Goal: Task Accomplishment & Management: Complete application form

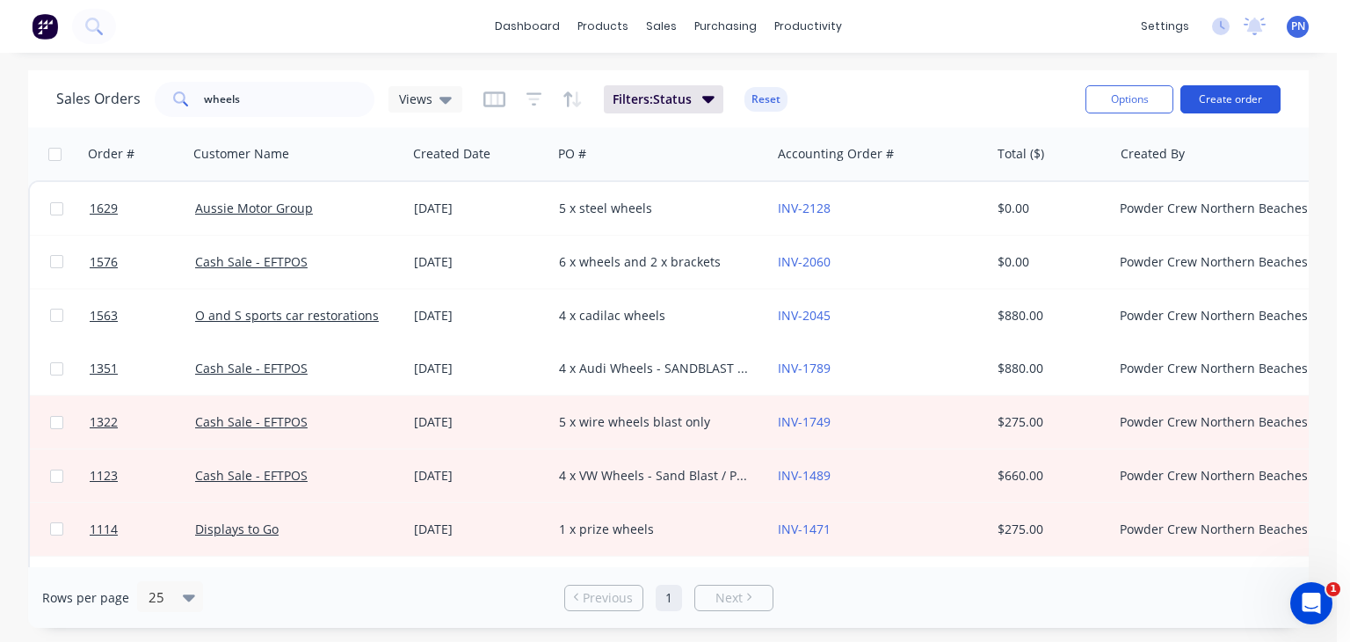
click at [1220, 97] on button "Create order" at bounding box center [1230, 99] width 100 height 28
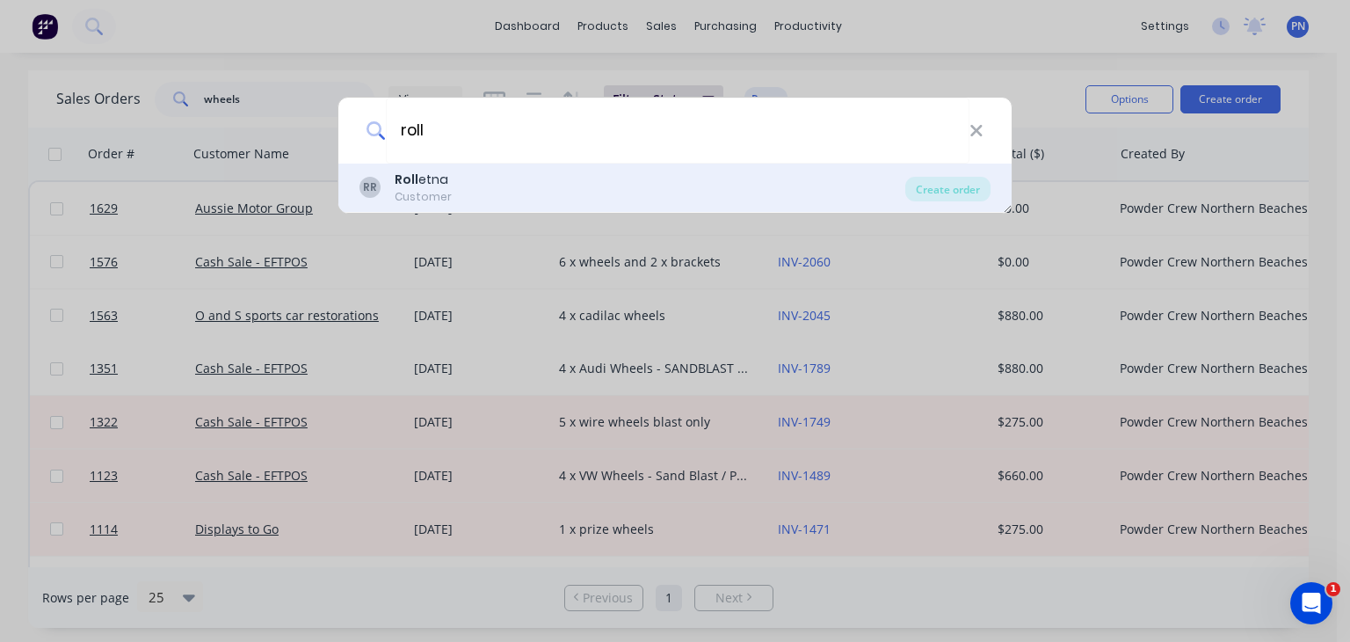
type input "roll"
click at [731, 200] on div "RR Roll etna Customer" at bounding box center [633, 188] width 546 height 34
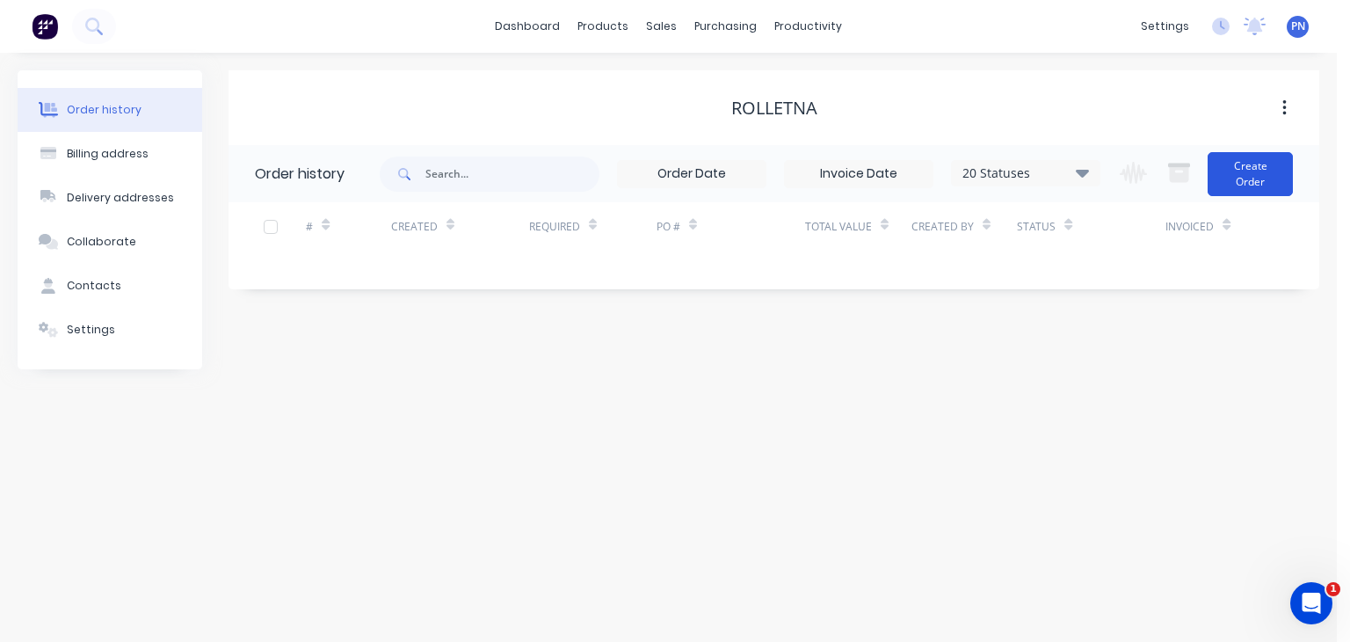
click at [1238, 174] on button "Create Order" at bounding box center [1250, 174] width 85 height 44
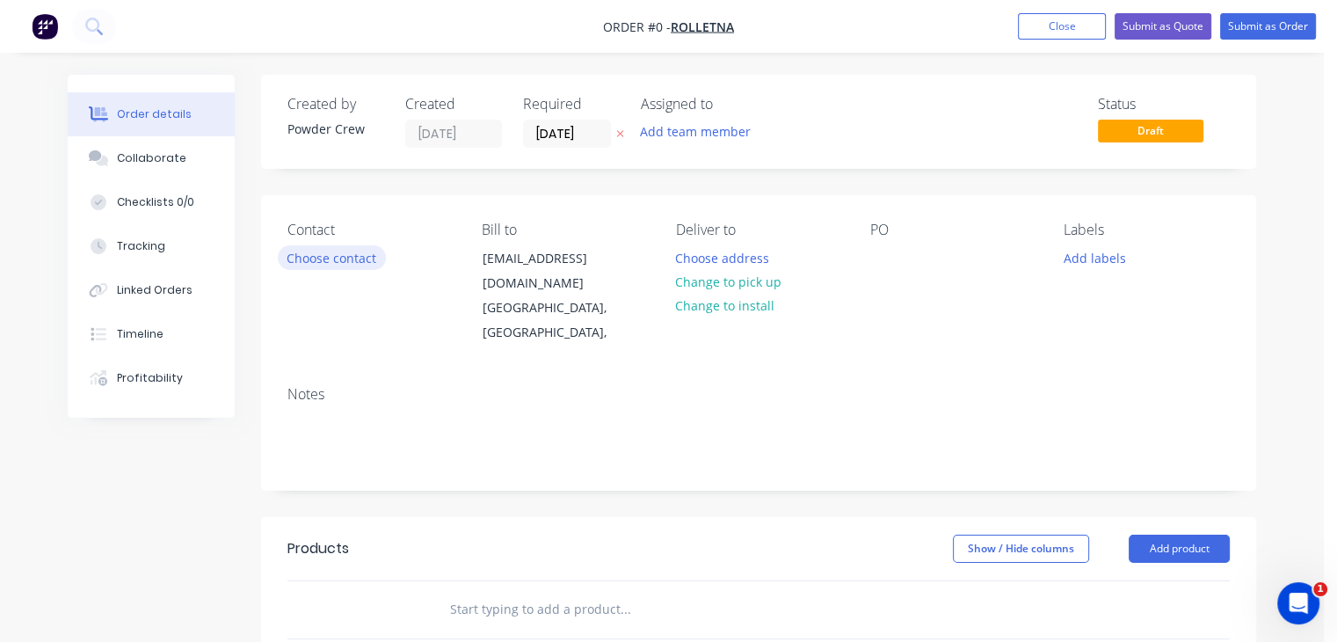
click at [309, 258] on button "Choose contact" at bounding box center [332, 257] width 108 height 24
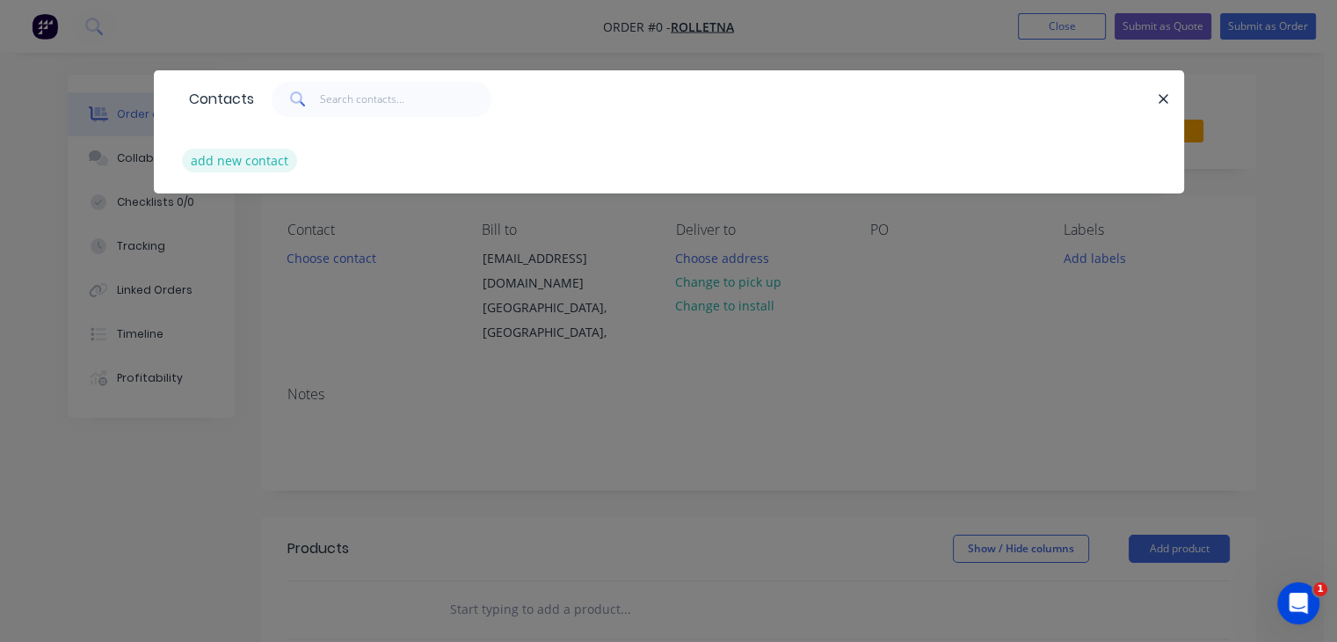
click at [222, 156] on button "add new contact" at bounding box center [240, 161] width 116 height 24
select select "AU"
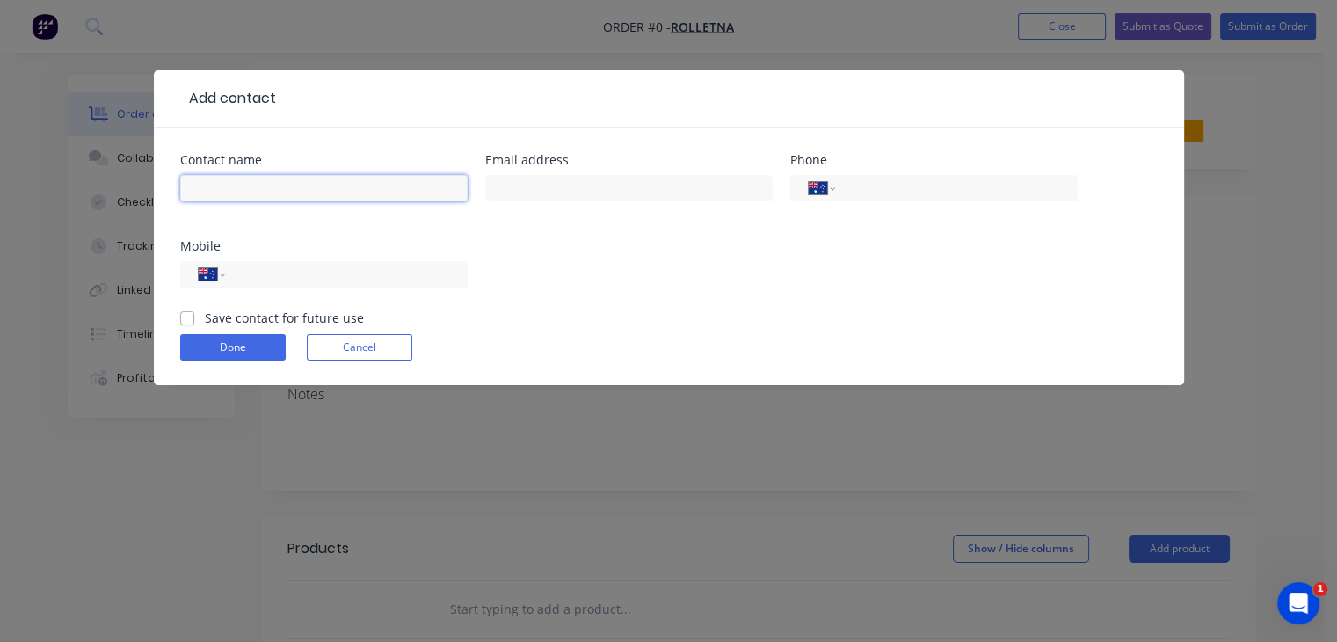
click at [246, 194] on input "text" at bounding box center [323, 188] width 287 height 26
type input "[PERSON_NAME]"
type input "[PHONE_NUMBER]"
click at [205, 312] on label "Save contact for future use" at bounding box center [284, 318] width 159 height 18
click at [192, 312] on input "Save contact for future use" at bounding box center [187, 317] width 14 height 17
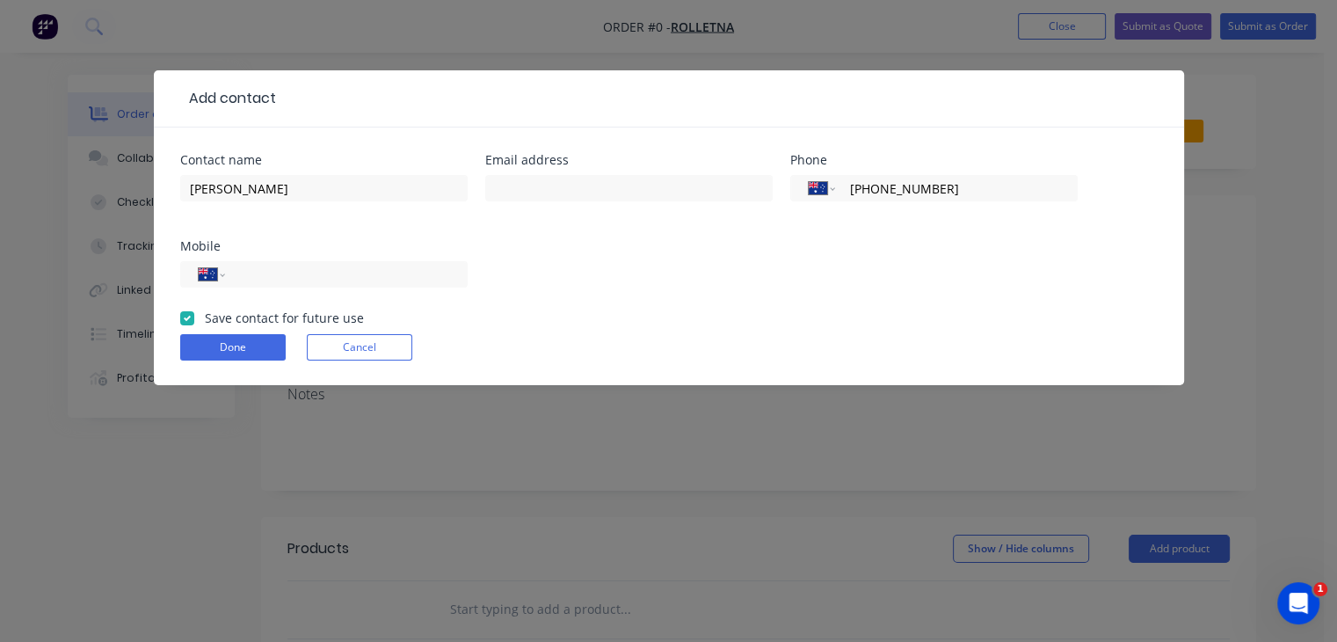
checkbox input "true"
click at [214, 335] on button "Done" at bounding box center [232, 347] width 105 height 26
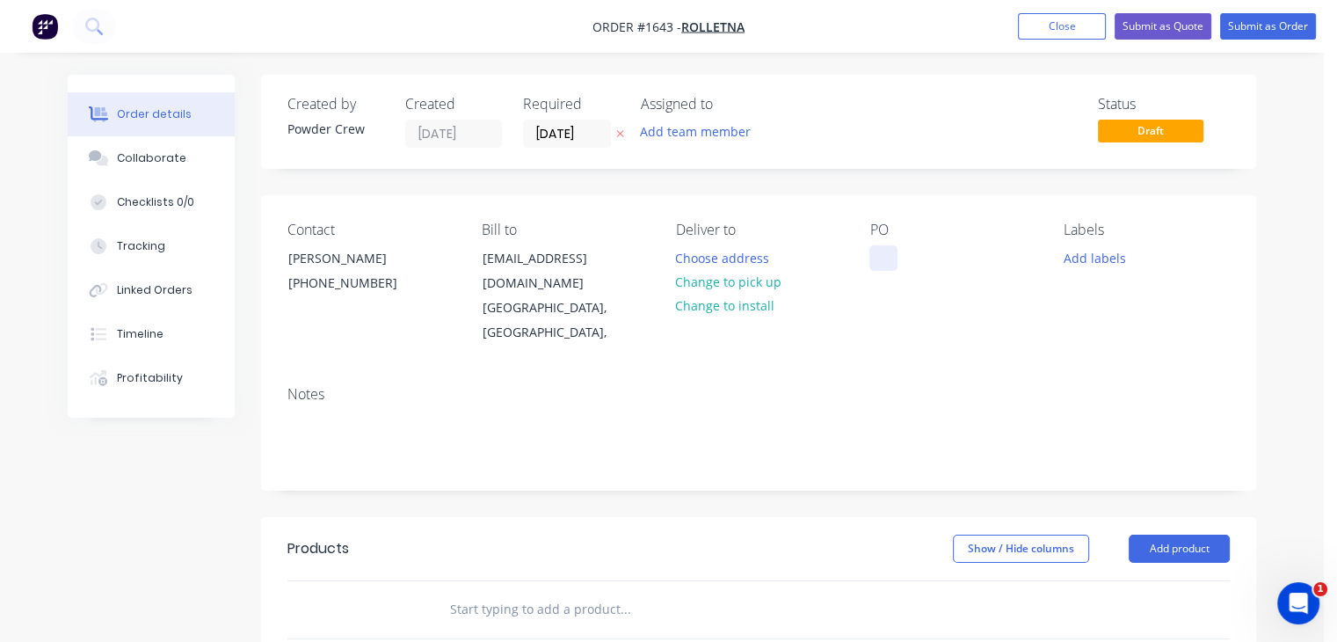
click at [897, 254] on div at bounding box center [883, 257] width 28 height 25
click at [1105, 257] on button "Add labels" at bounding box center [1094, 257] width 81 height 24
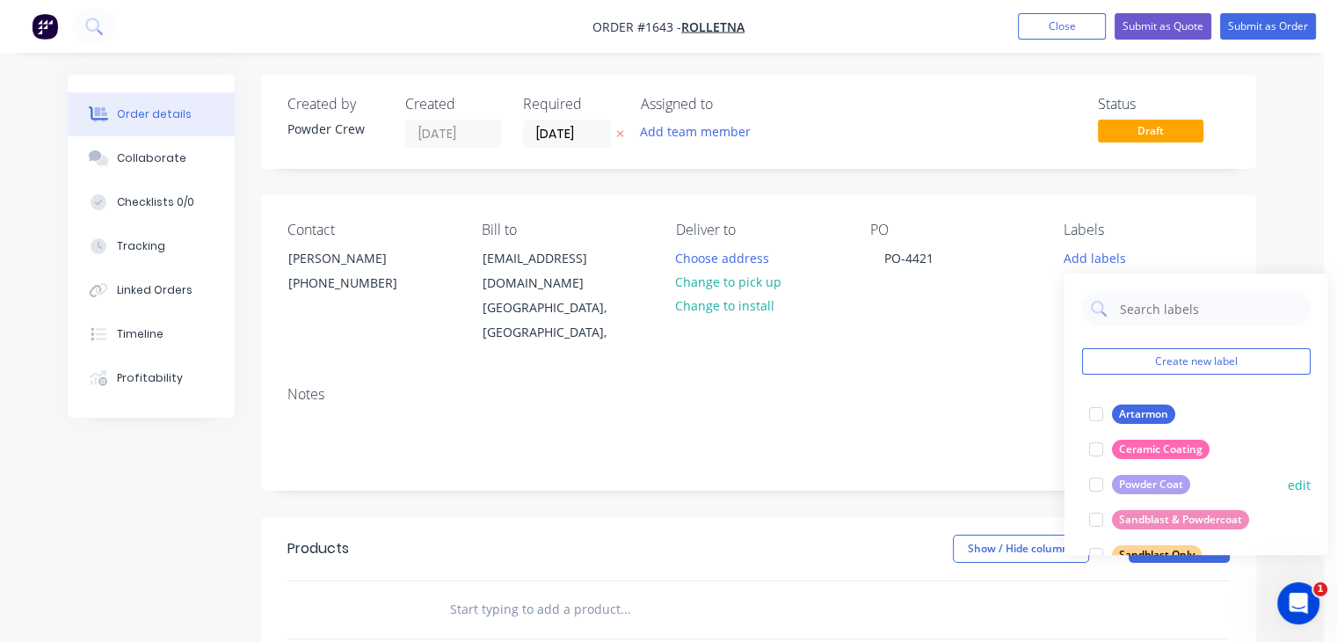
click at [1154, 479] on div "Powder Coat" at bounding box center [1150, 484] width 78 height 19
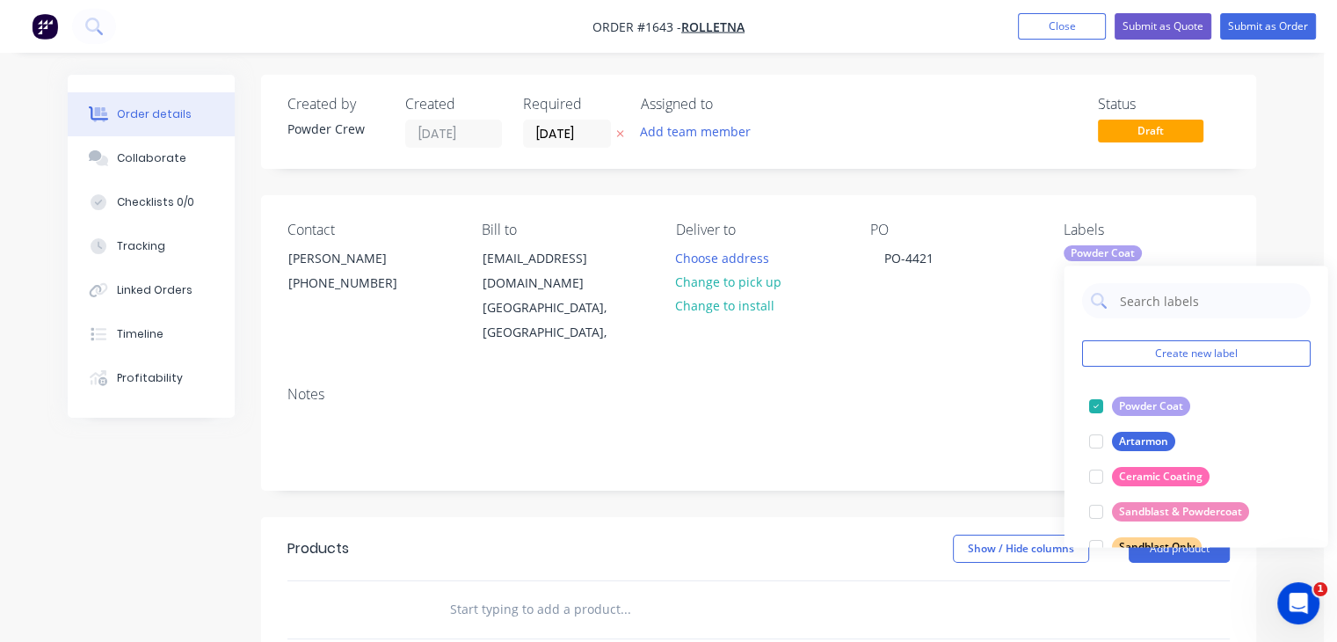
click at [967, 386] on div "Notes" at bounding box center [758, 394] width 942 height 17
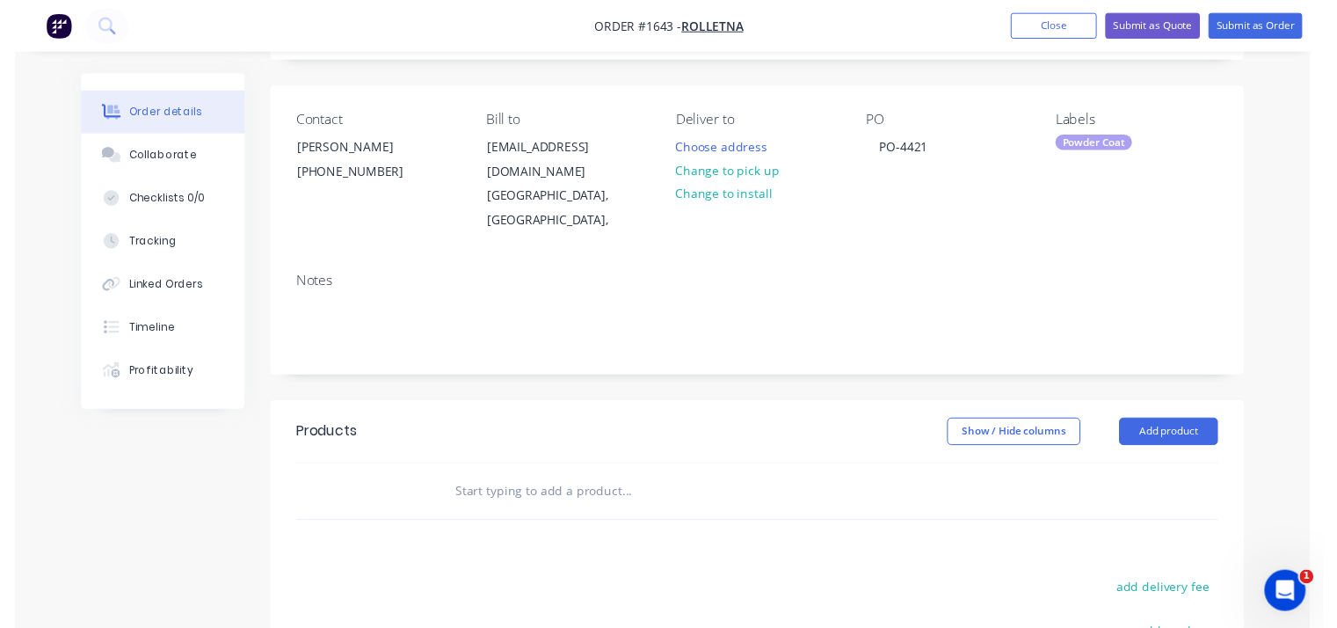
scroll to position [264, 0]
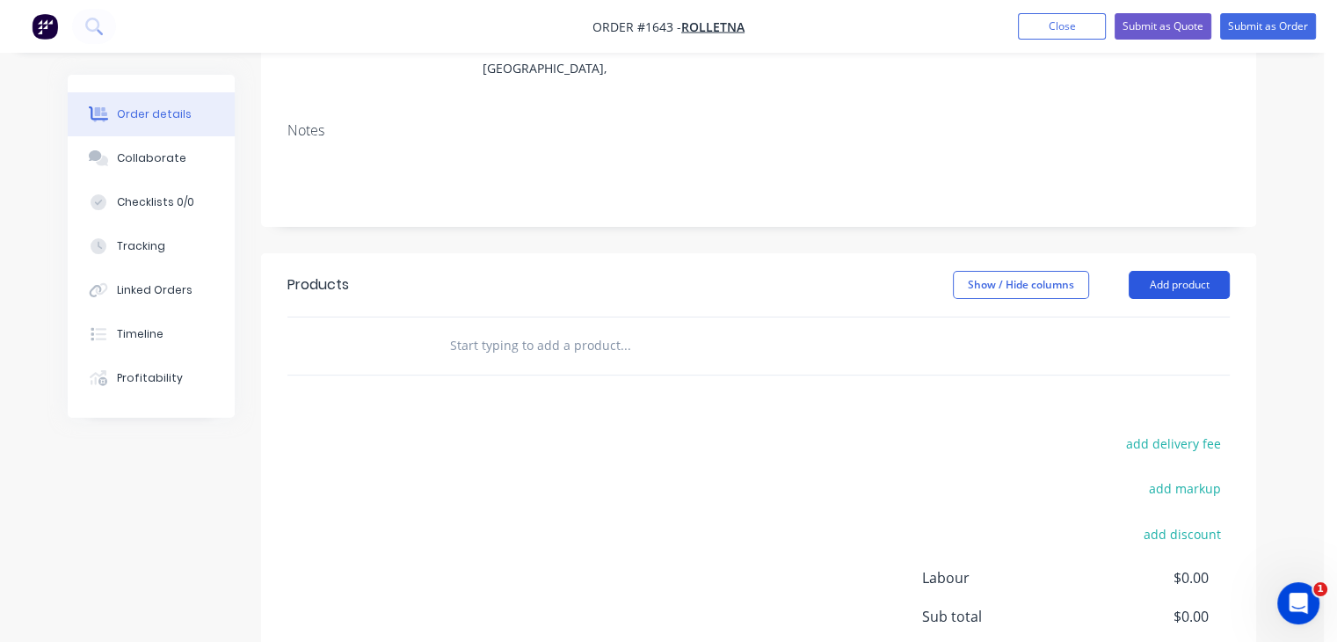
click at [1179, 271] on button "Add product" at bounding box center [1179, 285] width 101 height 28
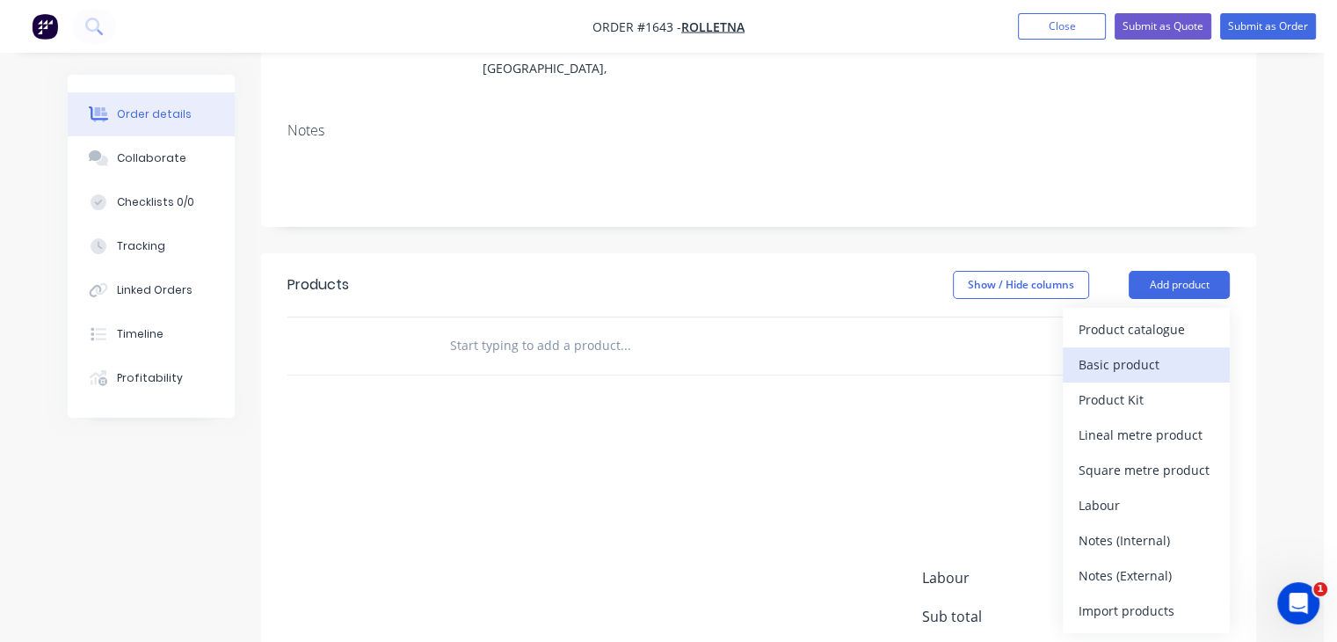
click at [1136, 352] on div "Basic product" at bounding box center [1146, 364] width 135 height 25
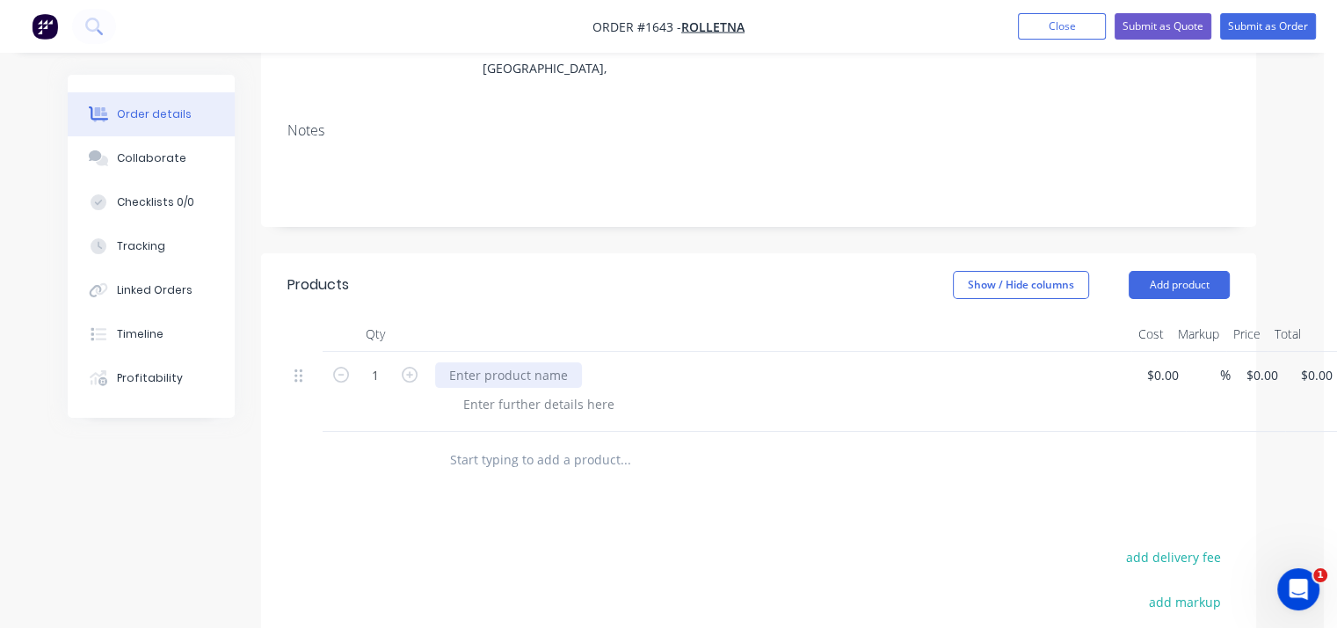
click at [500, 362] on div at bounding box center [508, 374] width 147 height 25
type input "$200.00"
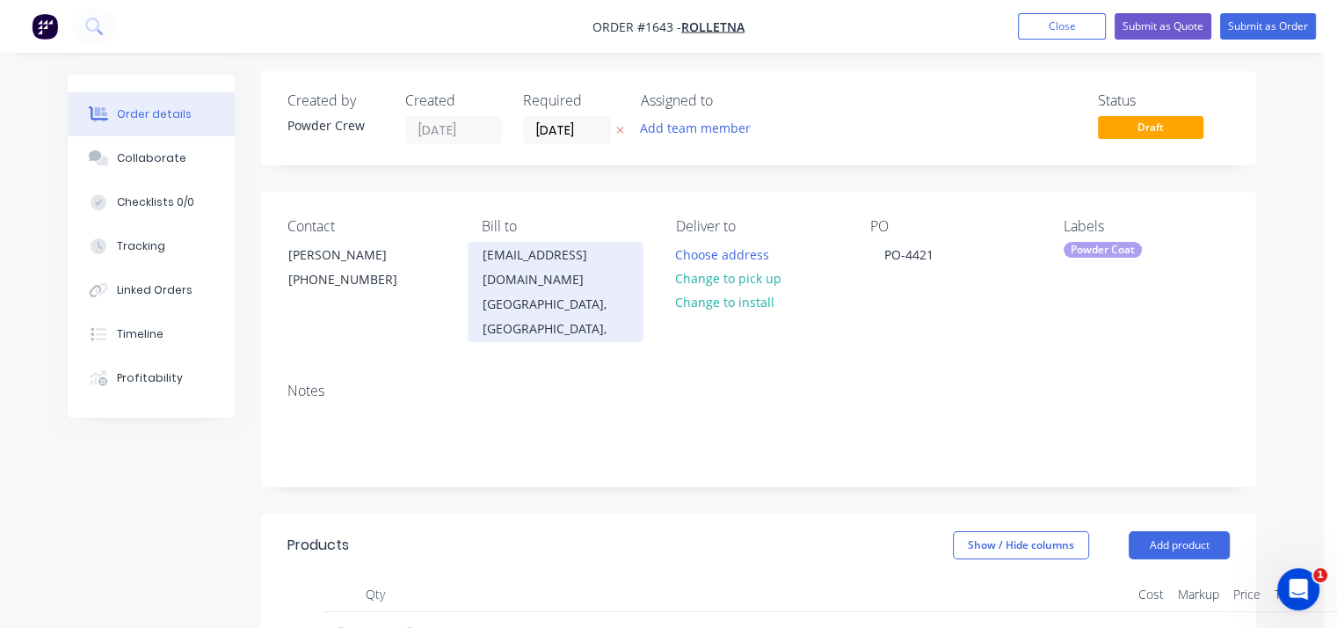
scroll to position [0, 0]
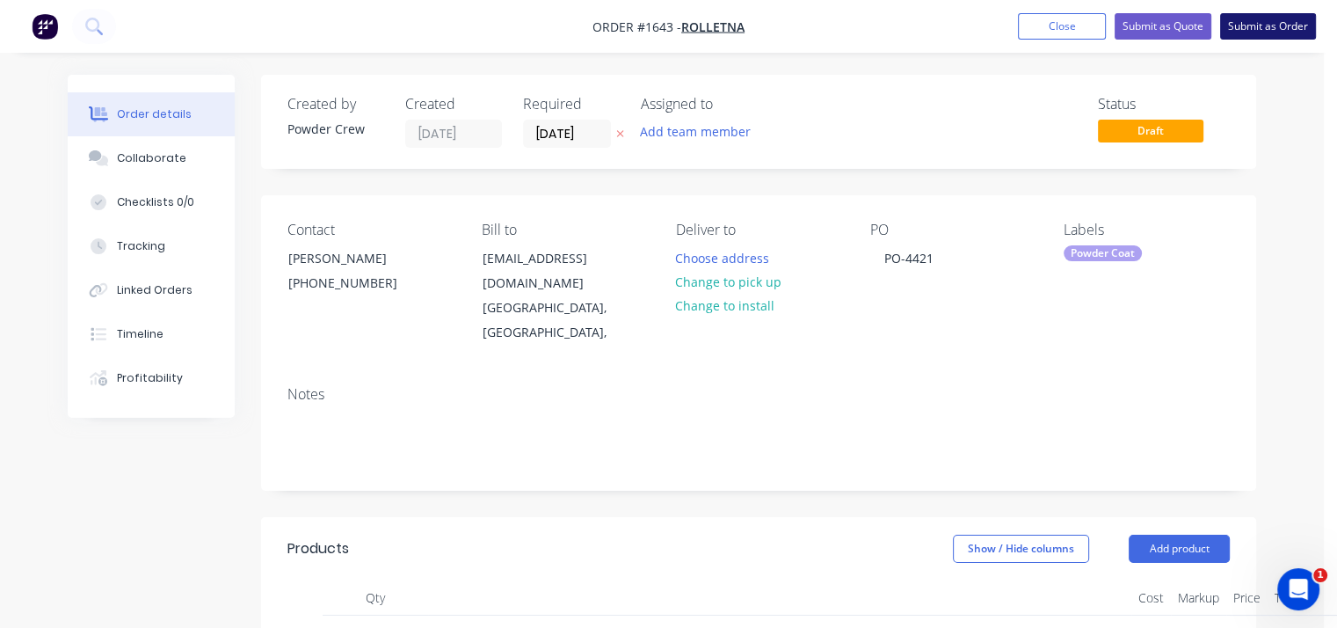
click at [1268, 25] on button "Submit as Order" at bounding box center [1268, 26] width 96 height 26
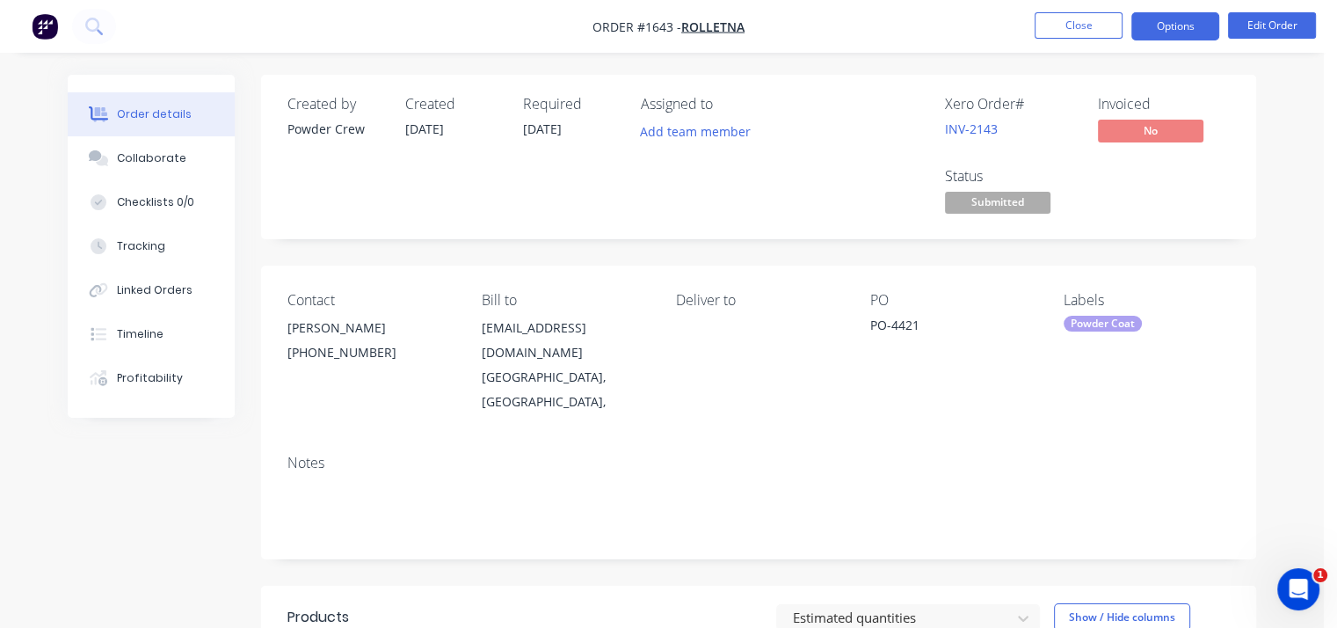
click at [1175, 34] on button "Options" at bounding box center [1175, 26] width 88 height 28
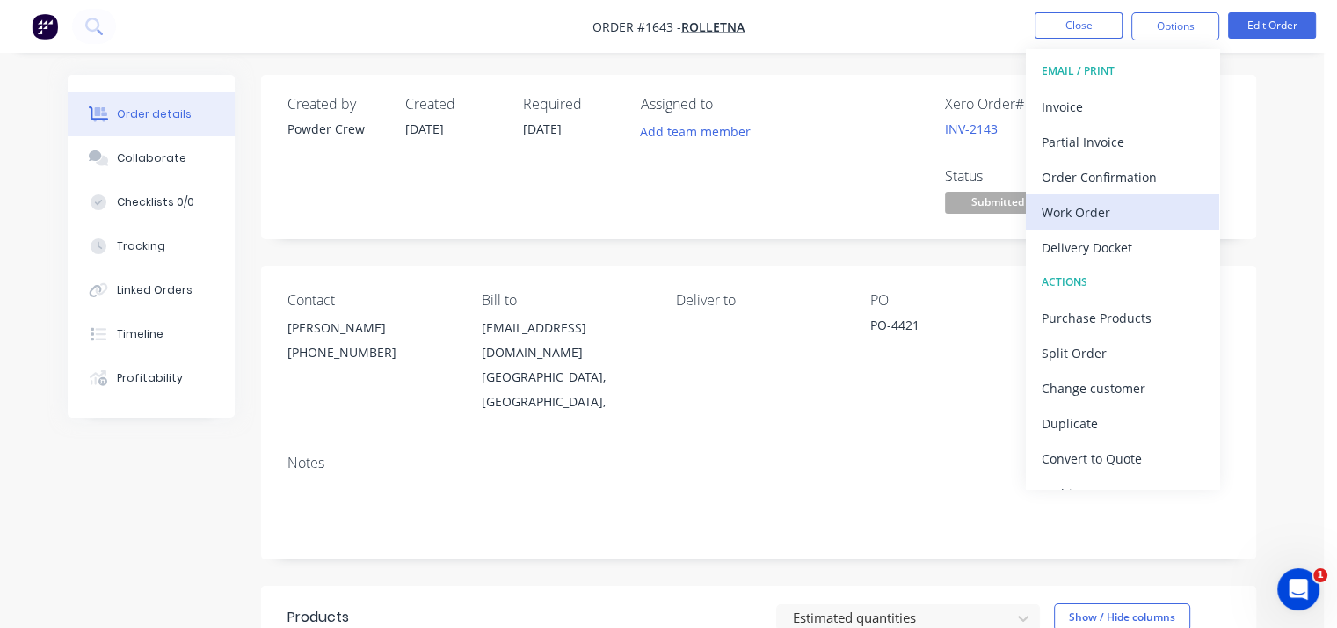
click at [1094, 208] on div "Work Order" at bounding box center [1123, 212] width 162 height 25
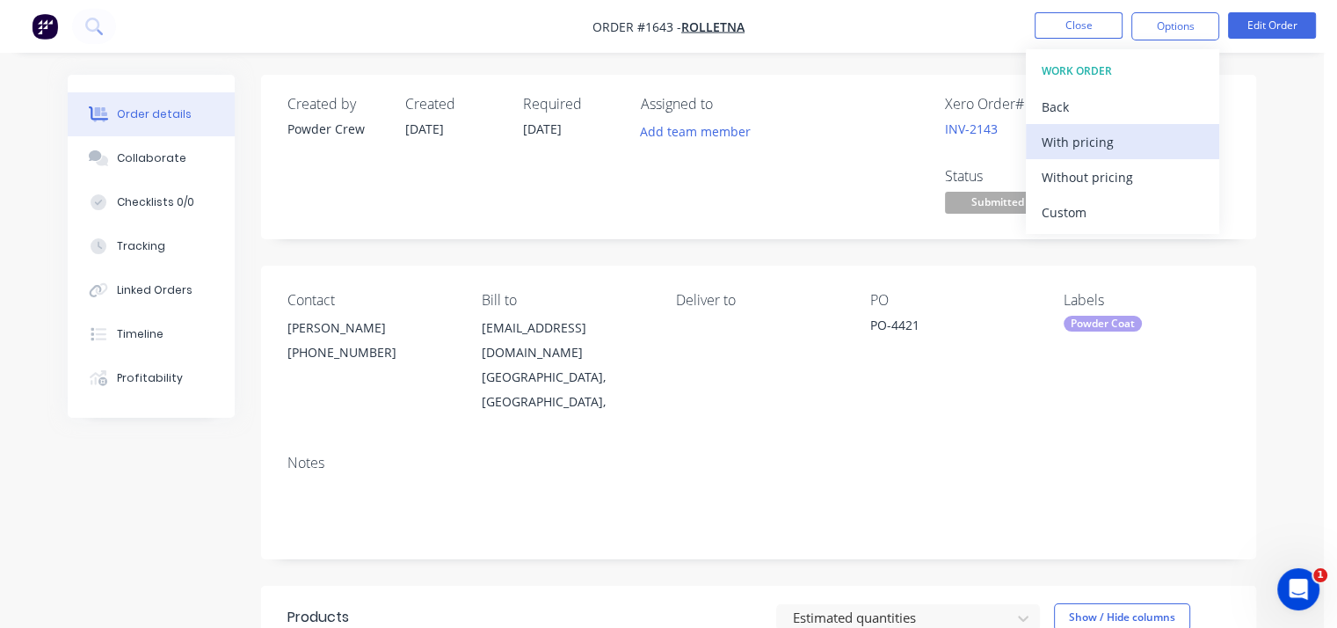
click at [1066, 152] on div "With pricing" at bounding box center [1123, 141] width 162 height 25
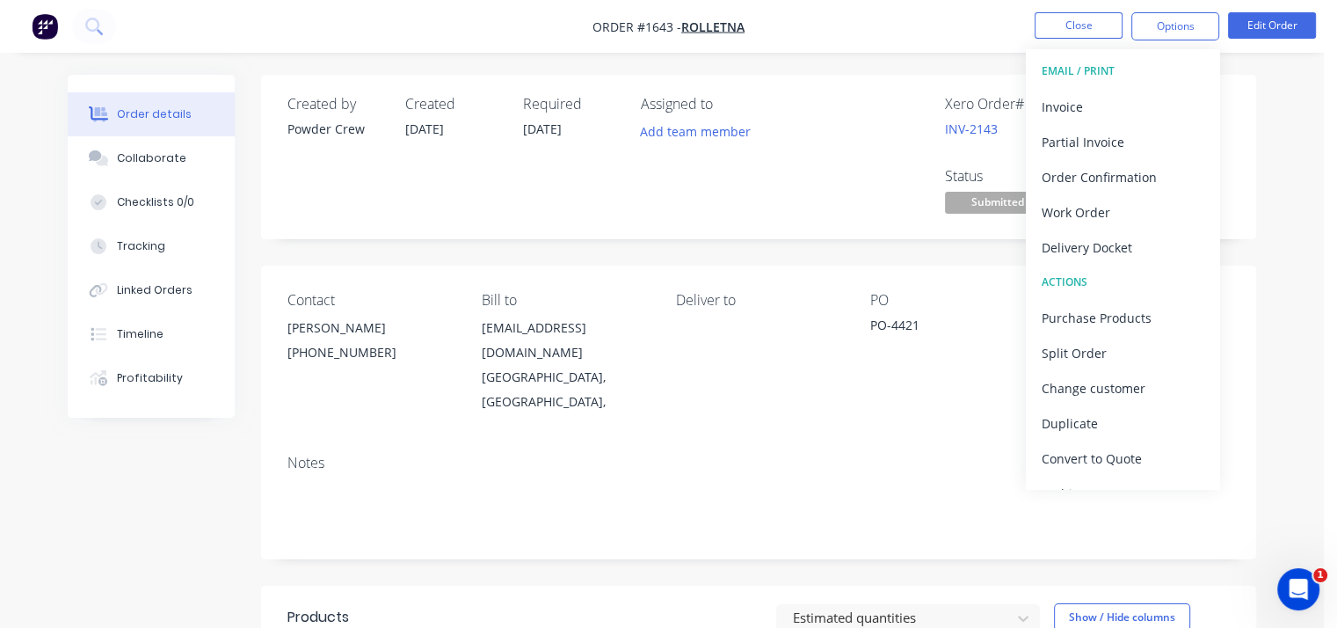
click at [840, 221] on div "Created by Powder Crew Created [DATE] Required [DATE] Assigned to Add team memb…" at bounding box center [758, 157] width 995 height 164
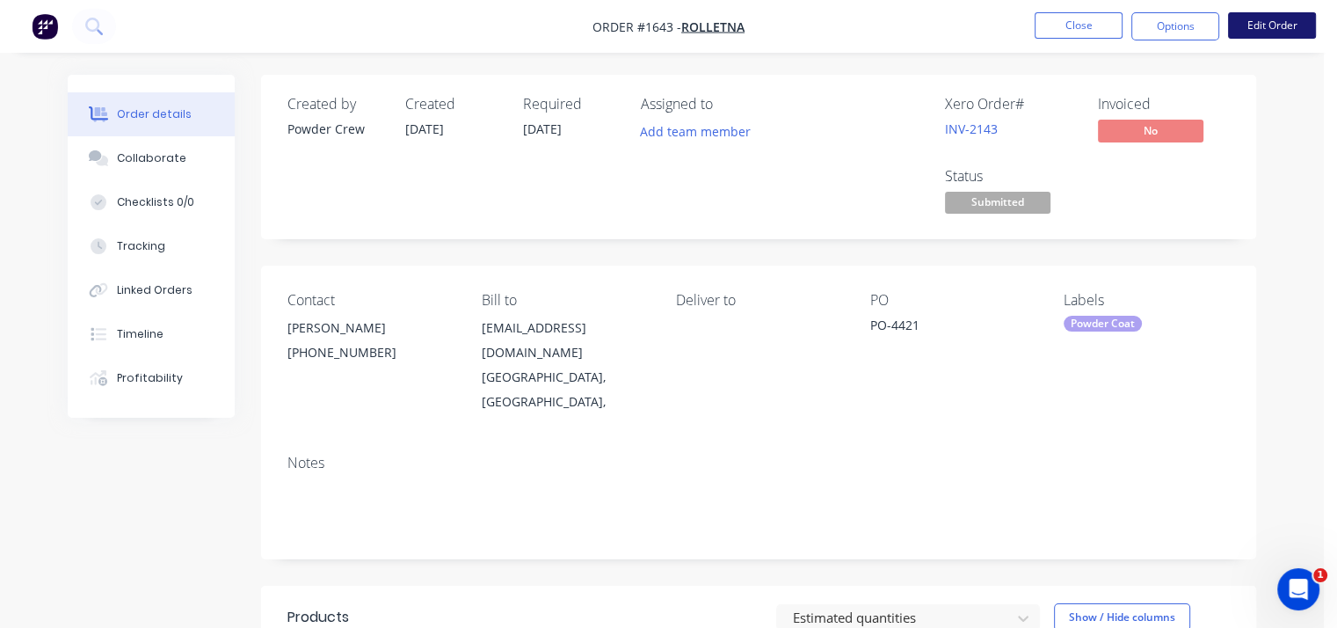
click at [1304, 26] on button "Edit Order" at bounding box center [1272, 25] width 88 height 26
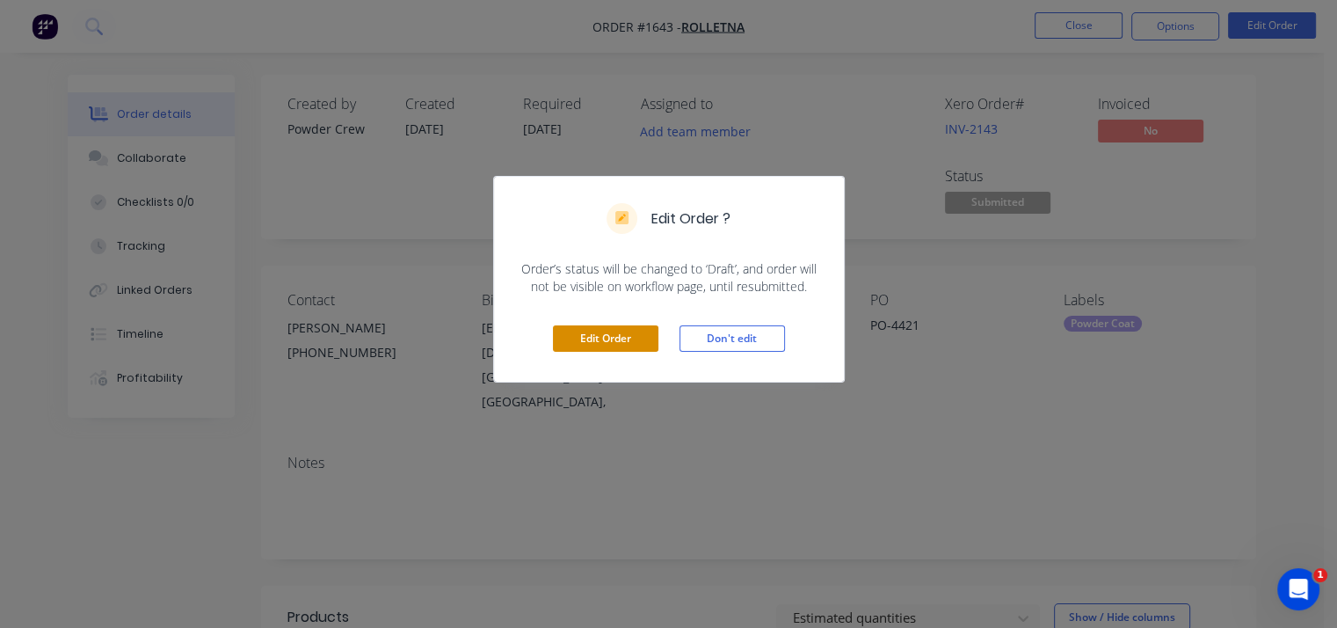
click at [601, 341] on button "Edit Order" at bounding box center [605, 338] width 105 height 26
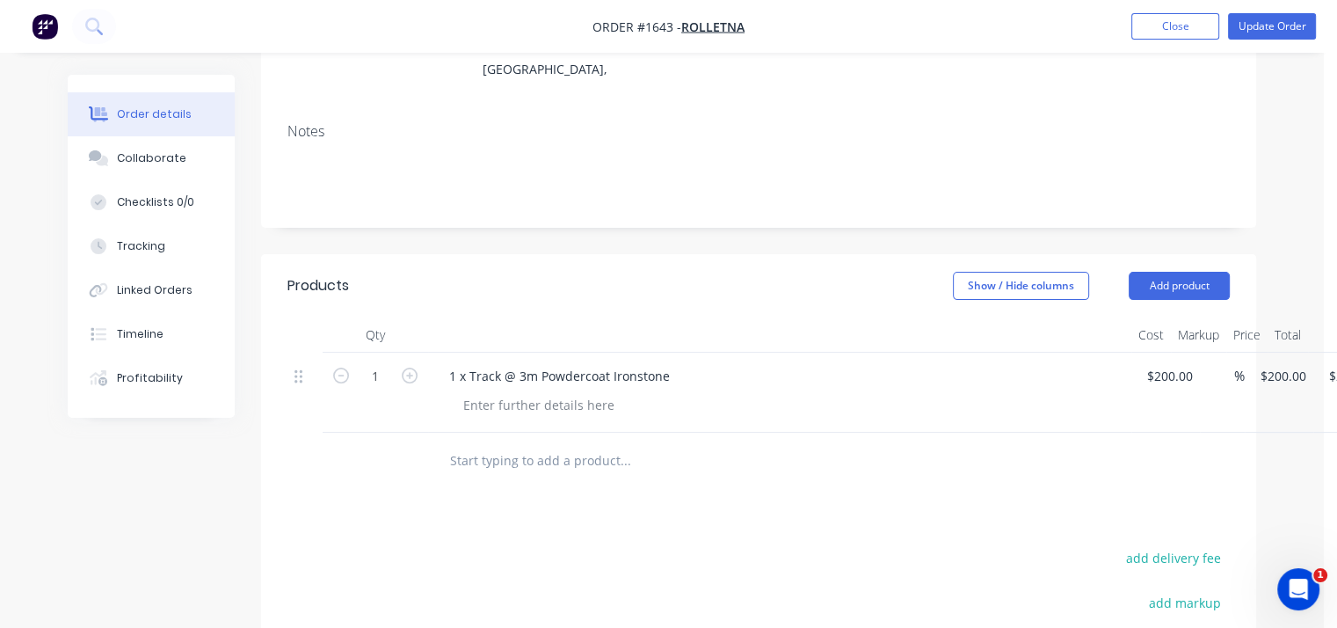
scroll to position [439, 0]
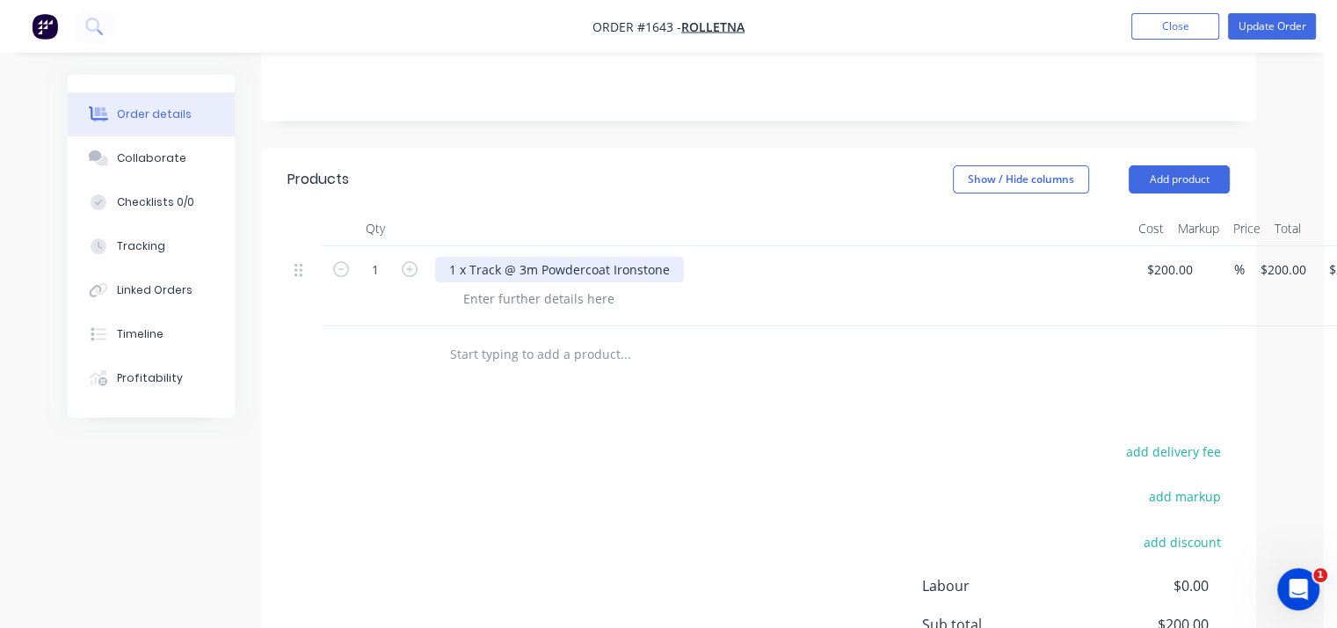
click at [454, 257] on div "1 x Track @ 3m Powdercoat Ironstone" at bounding box center [559, 269] width 249 height 25
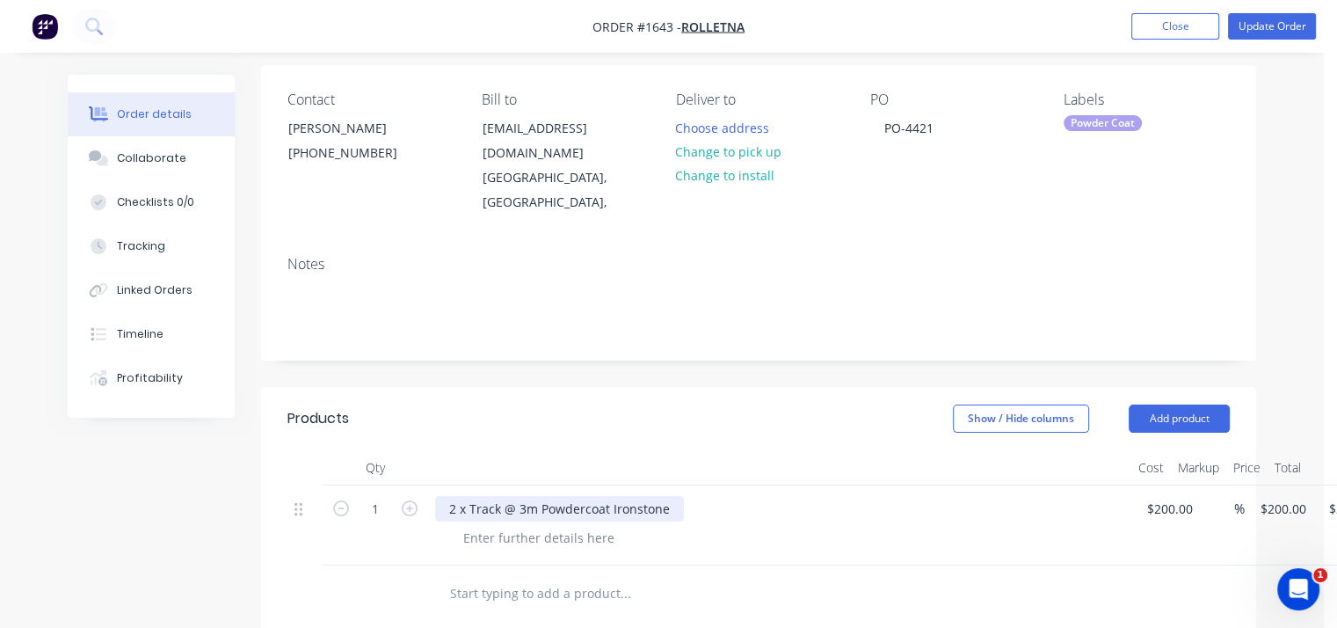
scroll to position [0, 0]
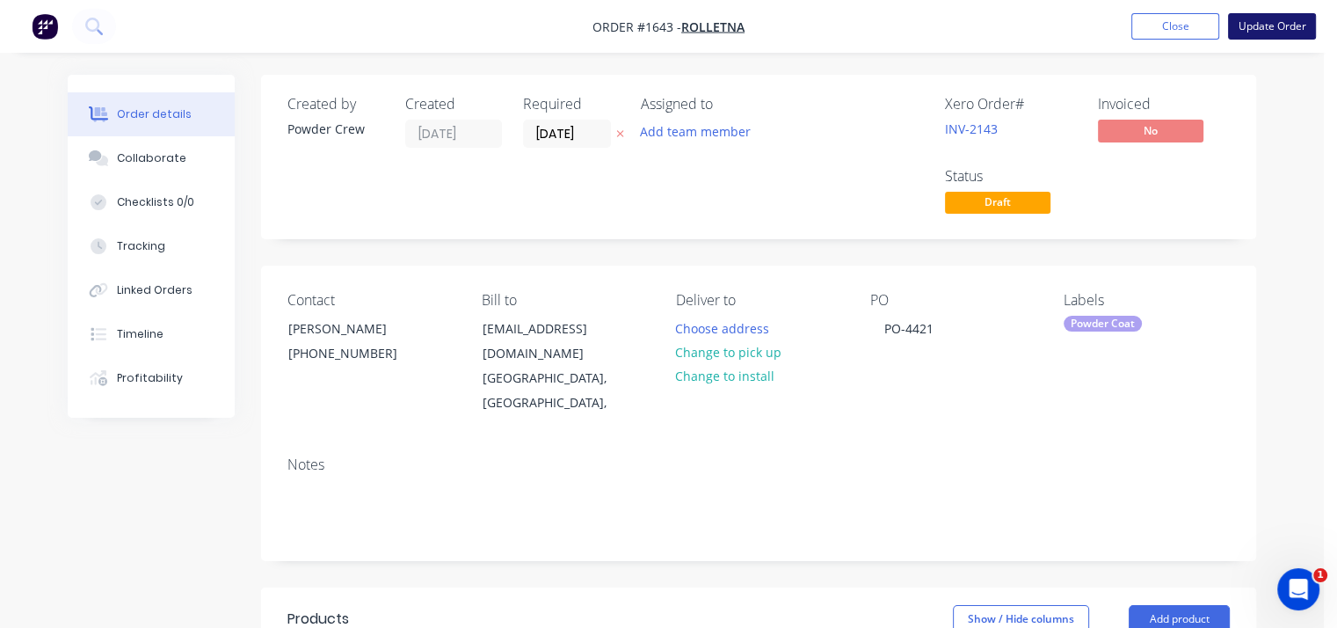
click at [1282, 29] on button "Update Order" at bounding box center [1272, 26] width 88 height 26
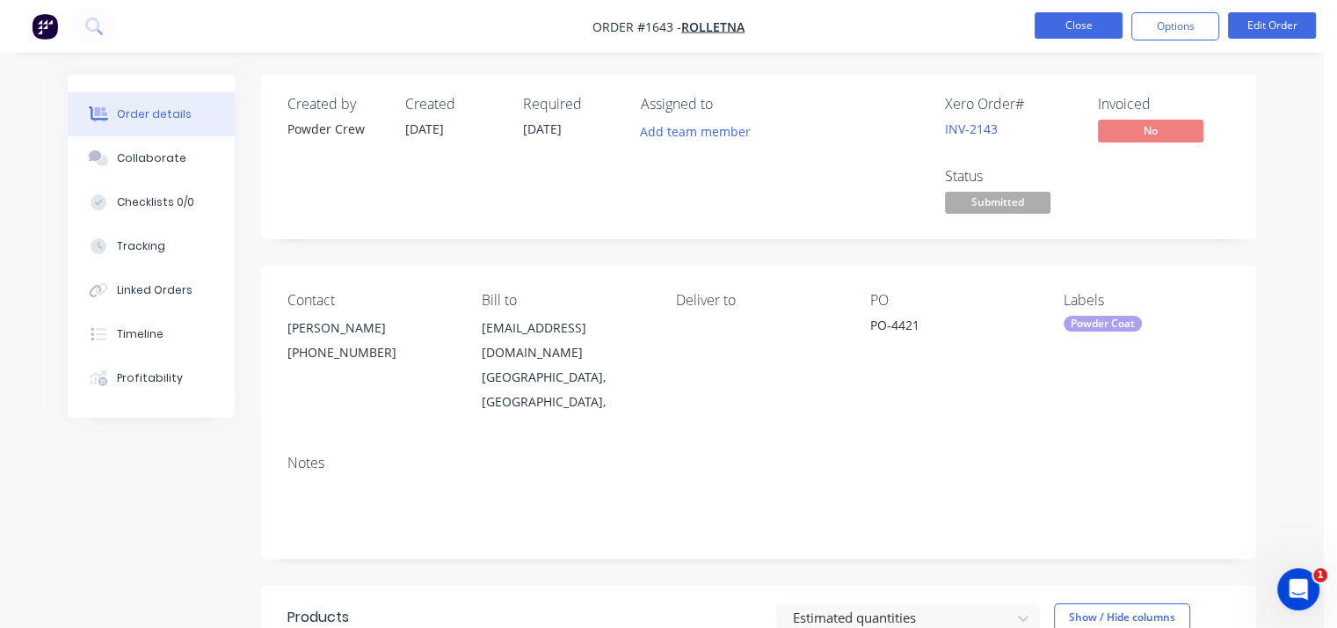
click at [1071, 28] on button "Close" at bounding box center [1079, 25] width 88 height 26
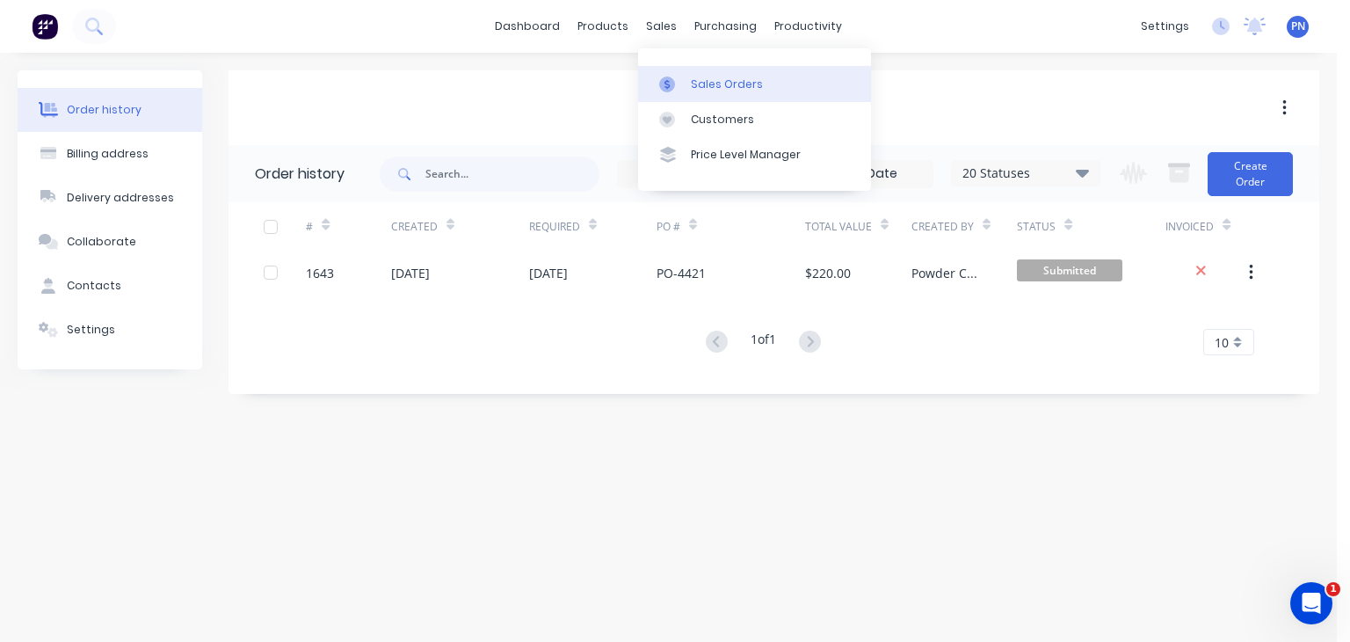
click at [706, 77] on div "Sales Orders" at bounding box center [727, 84] width 72 height 16
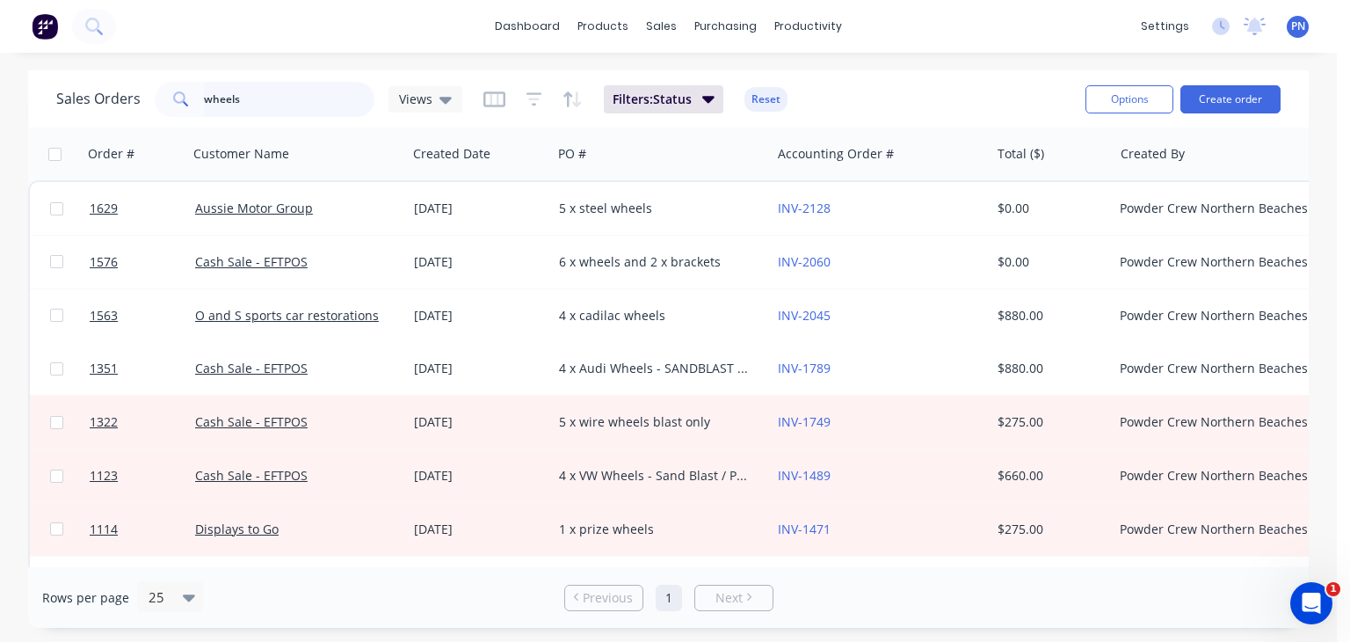
click at [289, 98] on input "wheels" at bounding box center [289, 99] width 171 height 35
click at [299, 50] on div "dashboard products sales purchasing productivity dashboard products Product Cat…" at bounding box center [668, 26] width 1337 height 53
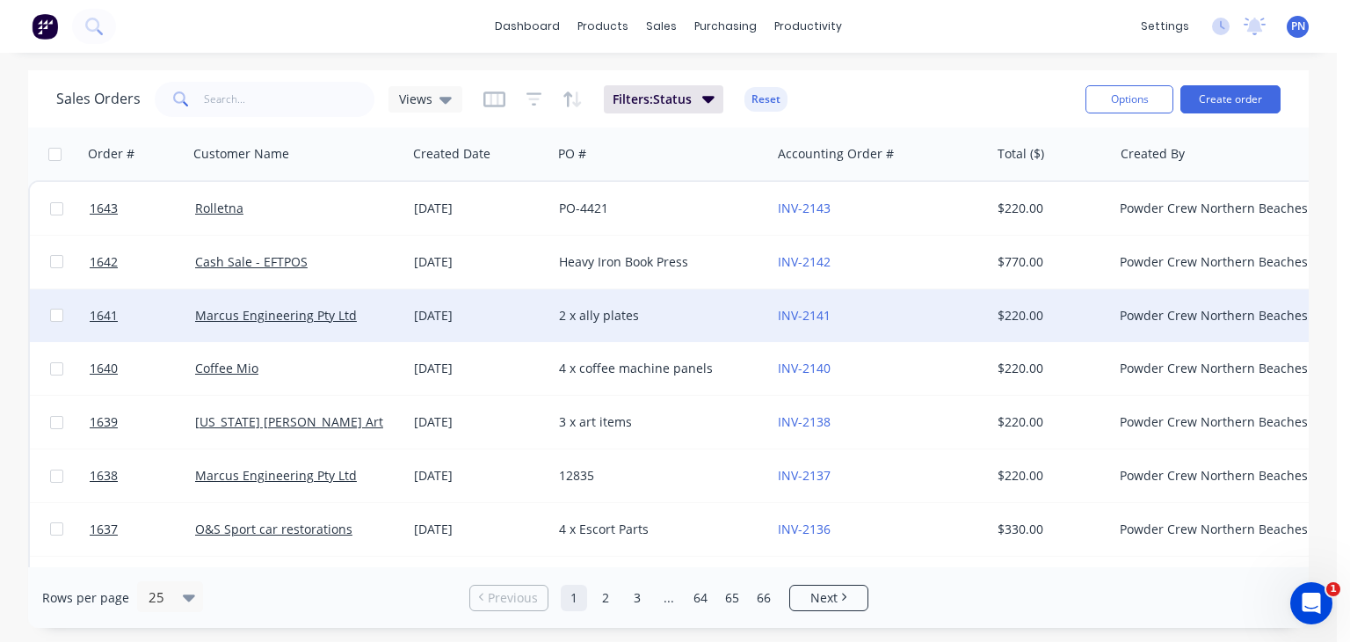
click at [608, 301] on div "2 x ally plates" at bounding box center [661, 315] width 219 height 53
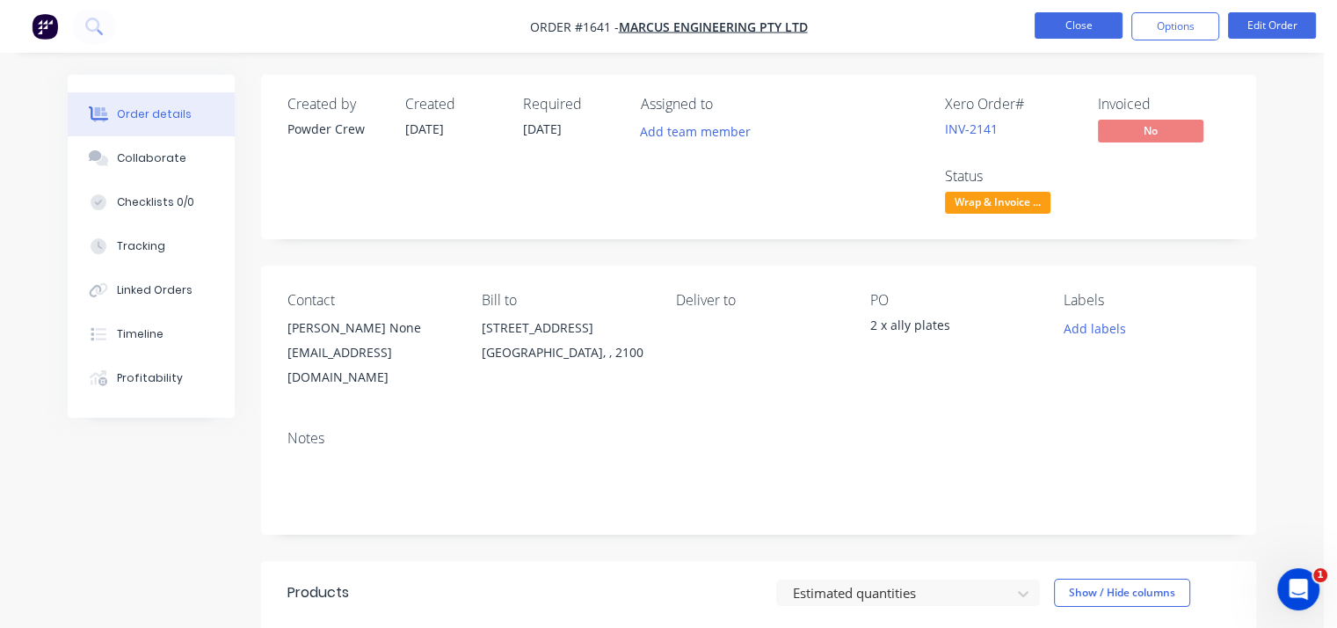
click at [1096, 37] on button "Close" at bounding box center [1079, 25] width 88 height 26
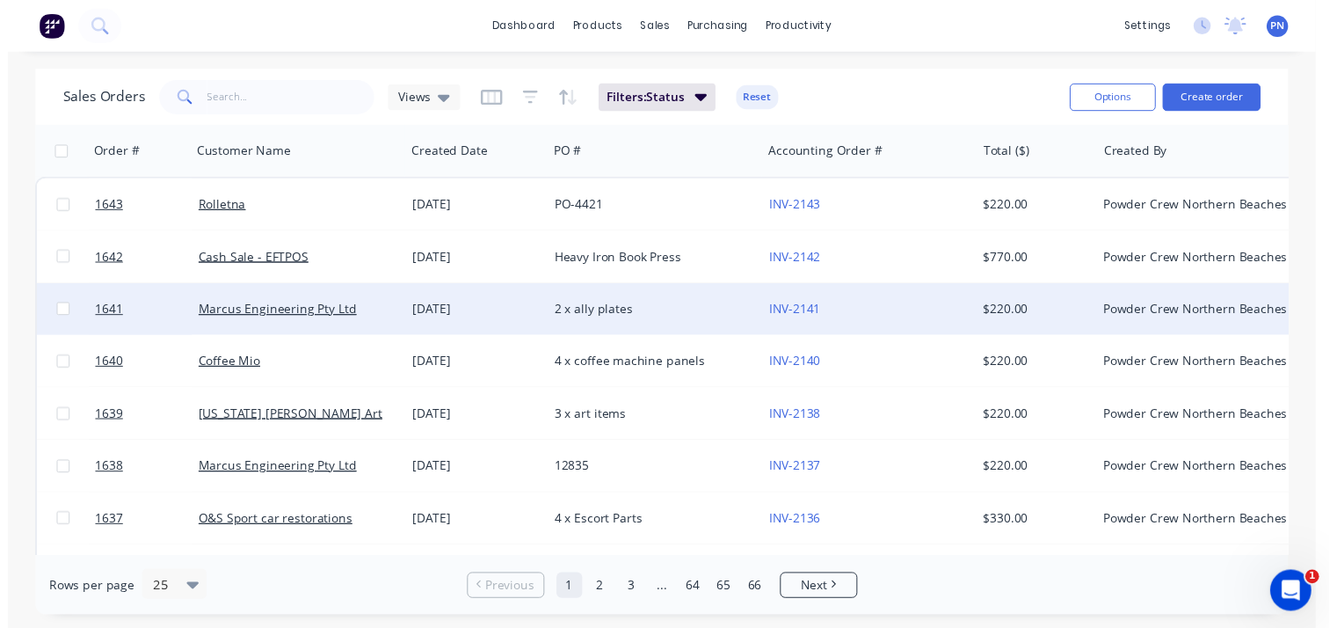
scroll to position [88, 0]
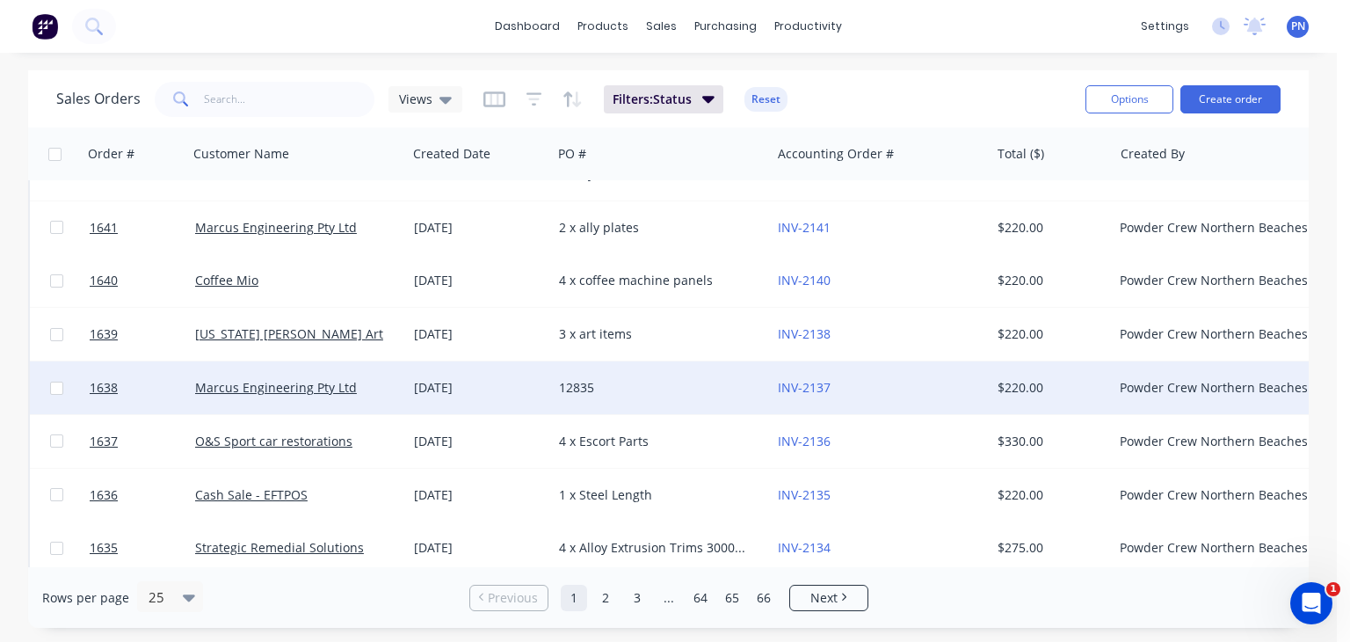
click at [725, 374] on div "12835" at bounding box center [661, 387] width 219 height 53
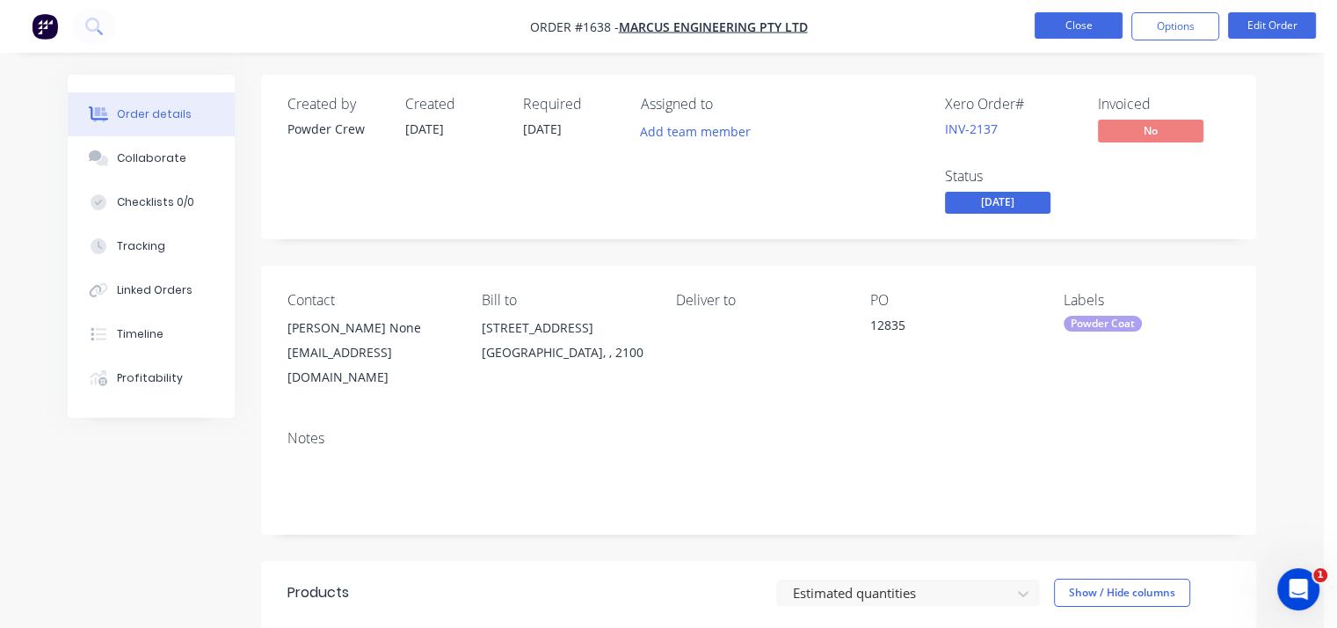
click at [1076, 17] on button "Close" at bounding box center [1079, 25] width 88 height 26
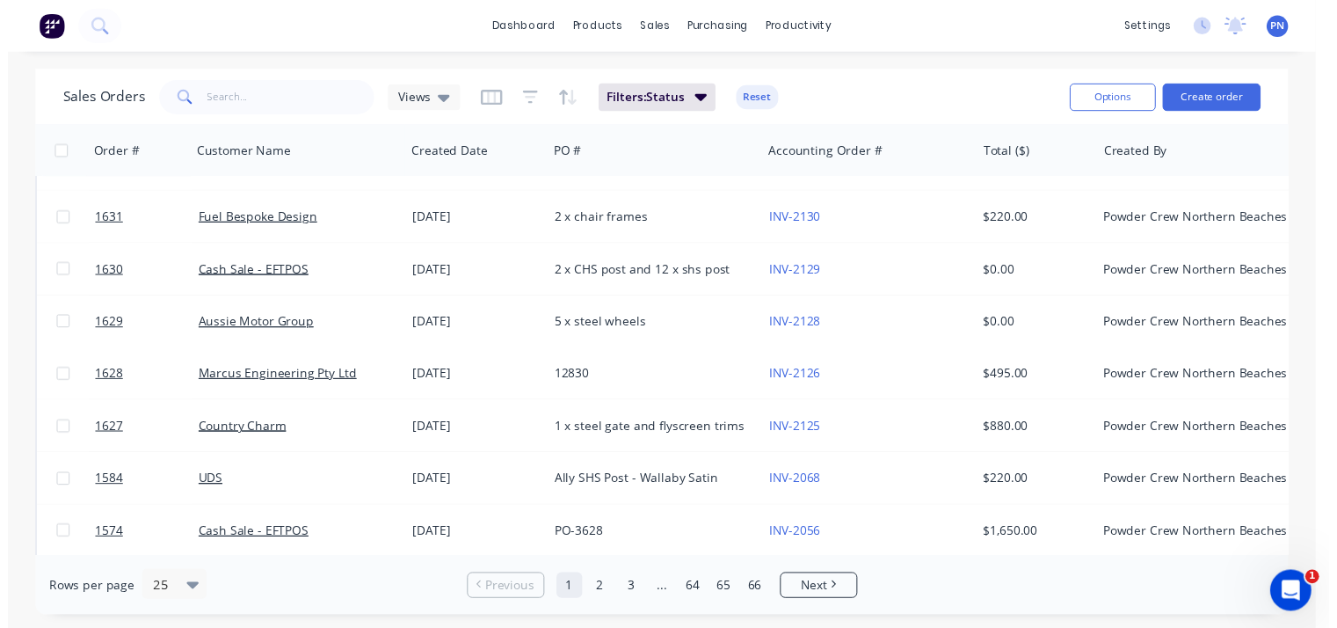
scroll to position [791, 0]
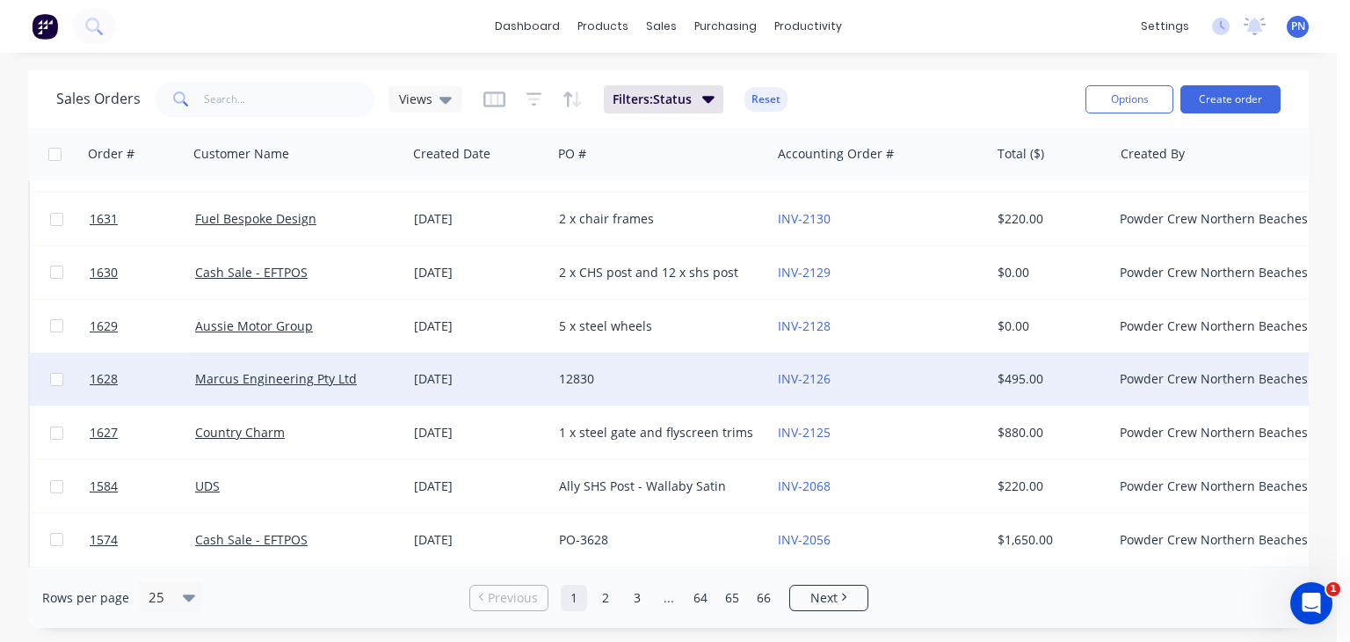
click at [717, 373] on div "12830" at bounding box center [656, 379] width 195 height 18
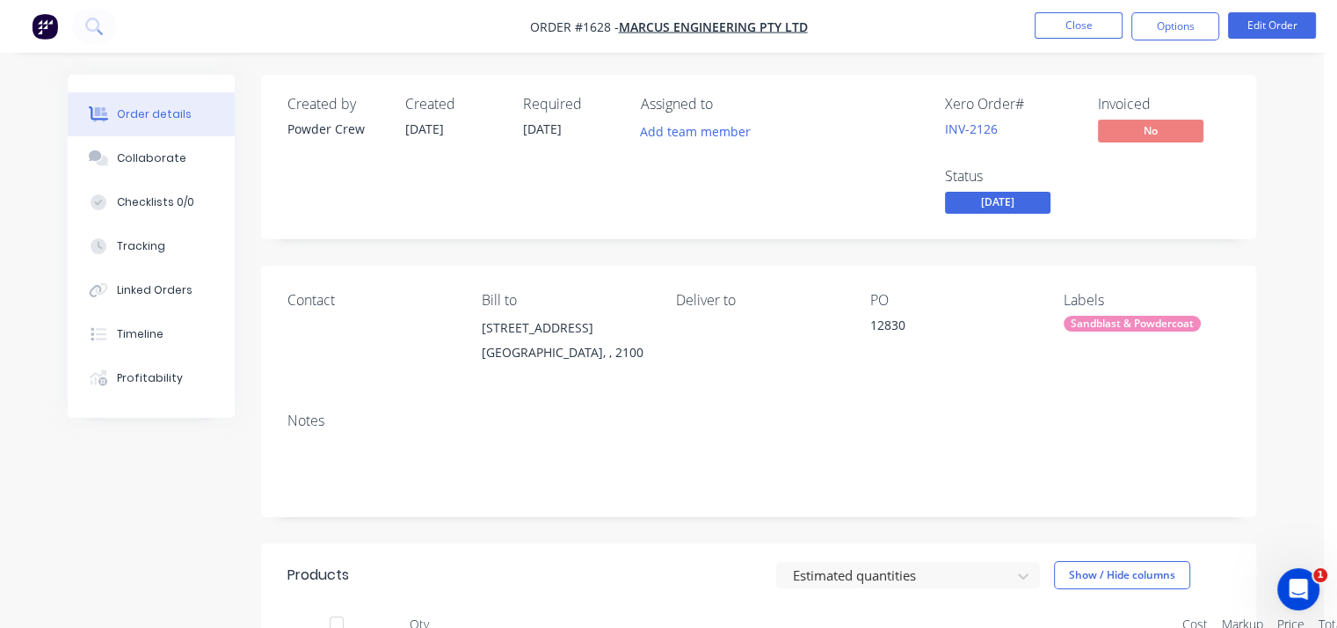
click at [1024, 200] on span "[DATE]" at bounding box center [997, 203] width 105 height 22
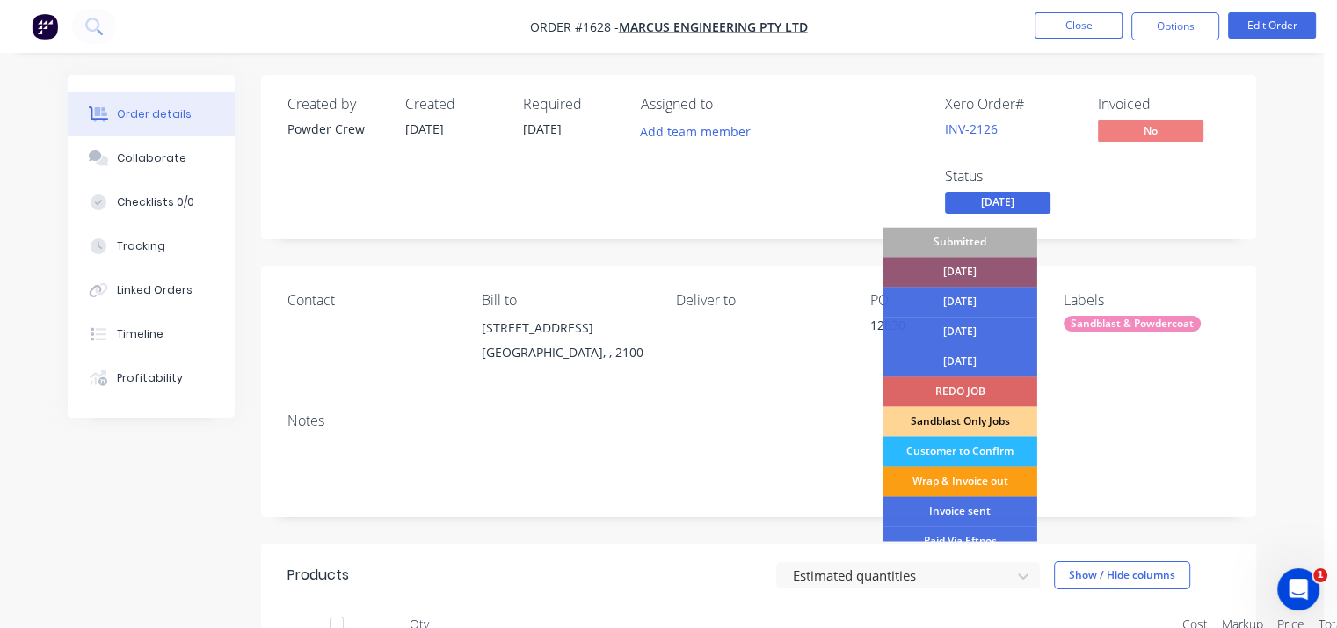
click at [984, 479] on div "Wrap & Invoice out" at bounding box center [960, 481] width 154 height 30
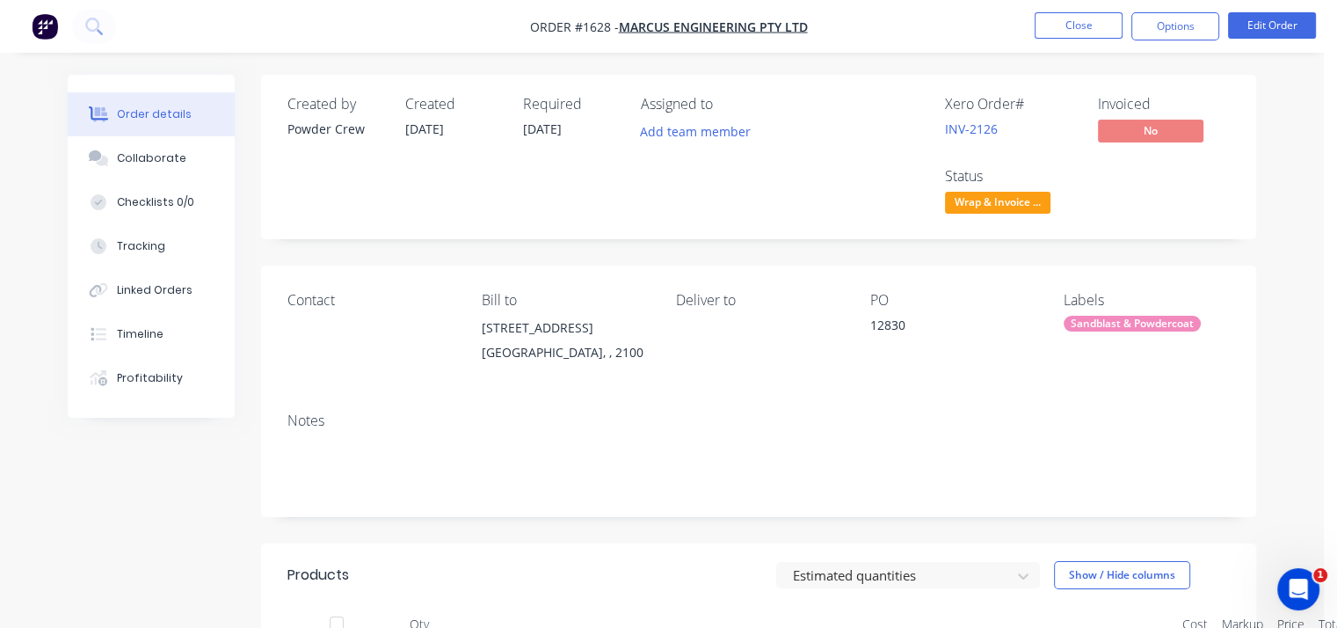
click at [1277, 234] on div "Order details Collaborate Checklists 0/0 Tracking Linked Orders Timeline Profit…" at bounding box center [662, 500] width 1324 height 1000
click at [1085, 35] on button "Close" at bounding box center [1079, 25] width 88 height 26
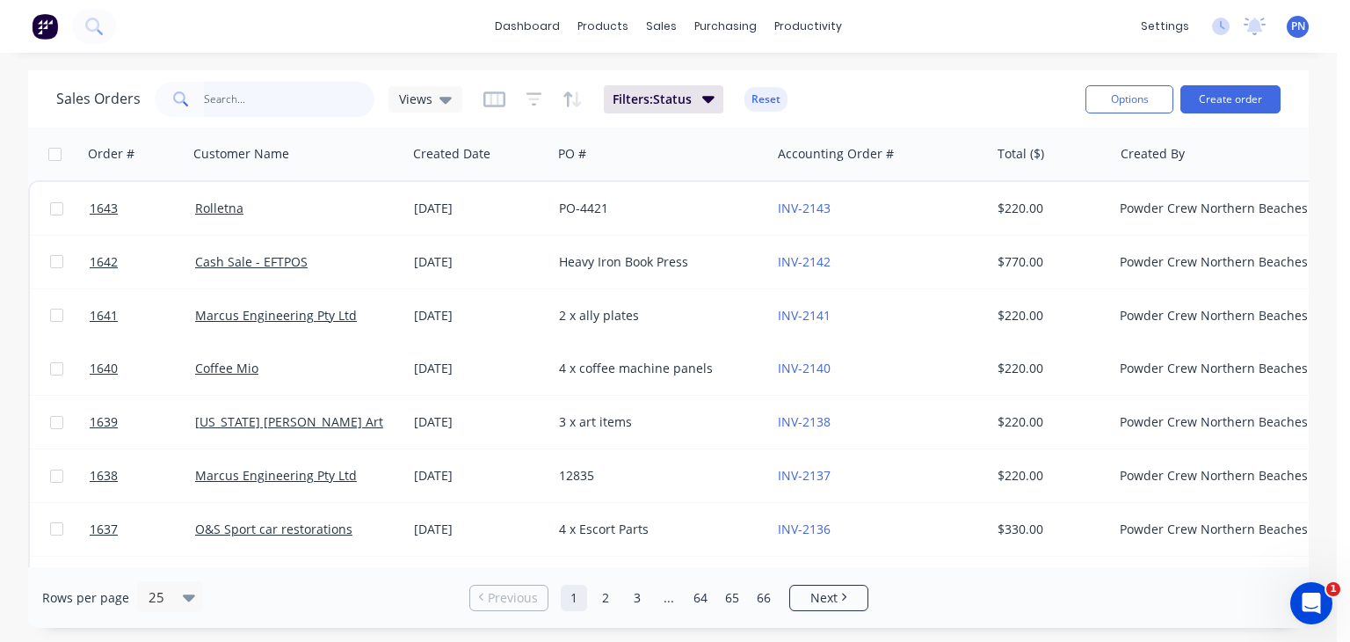
click at [265, 98] on input "text" at bounding box center [289, 99] width 171 height 35
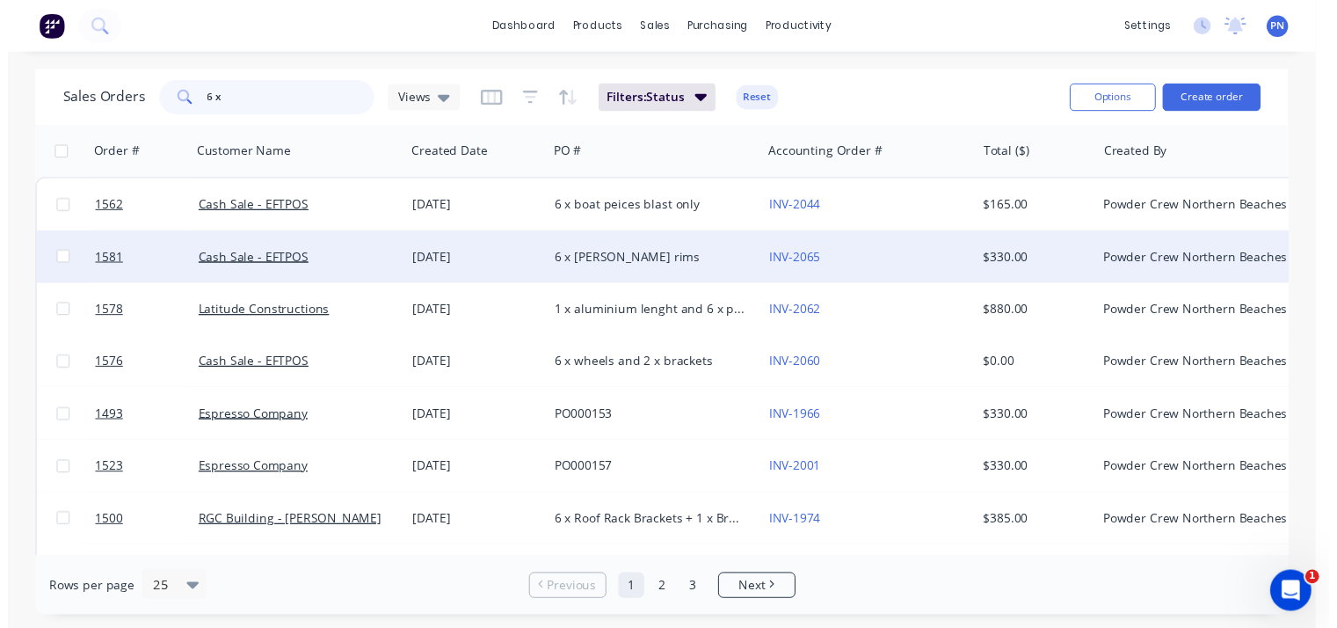
scroll to position [88, 0]
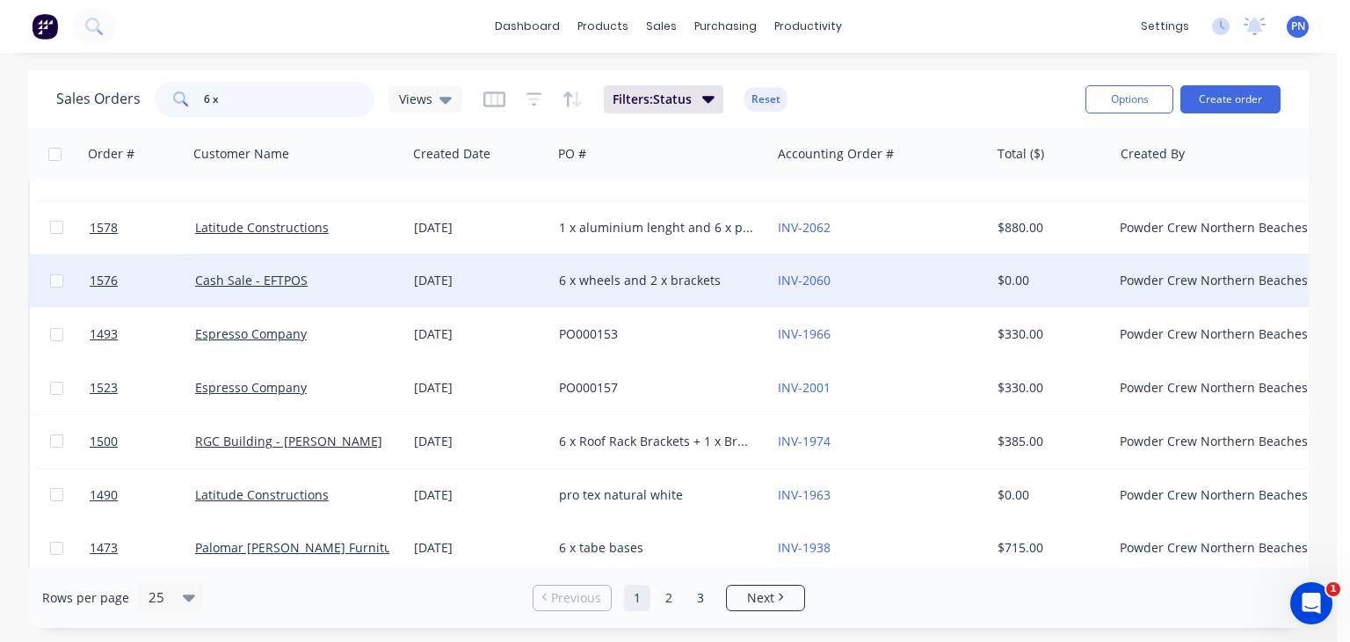
type input "6 x"
click at [370, 281] on div "Cash Sale - EFTPOS" at bounding box center [292, 281] width 195 height 18
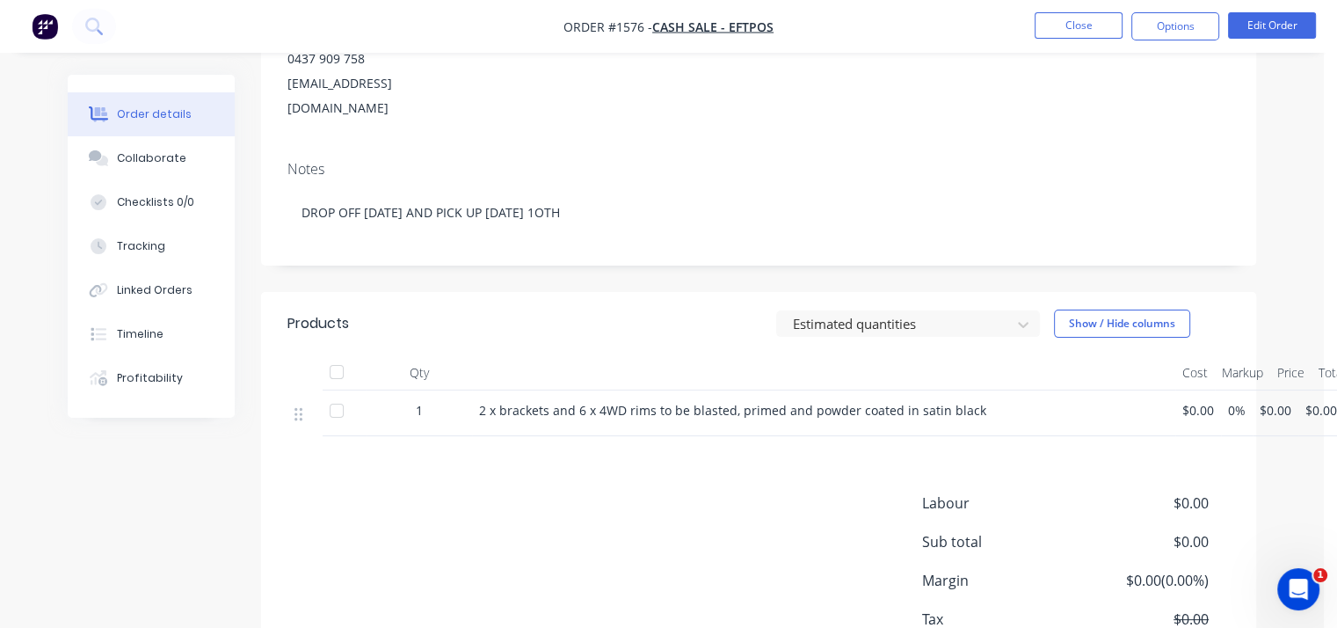
scroll to position [264, 0]
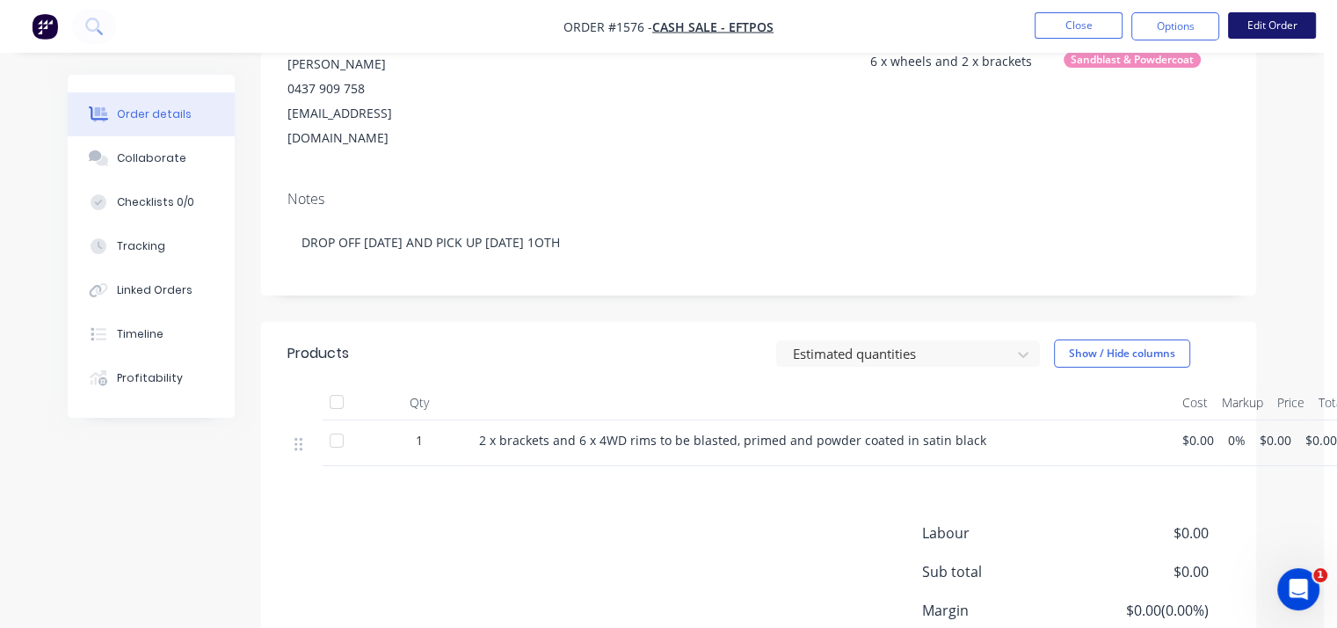
click at [1243, 32] on button "Edit Order" at bounding box center [1272, 25] width 88 height 26
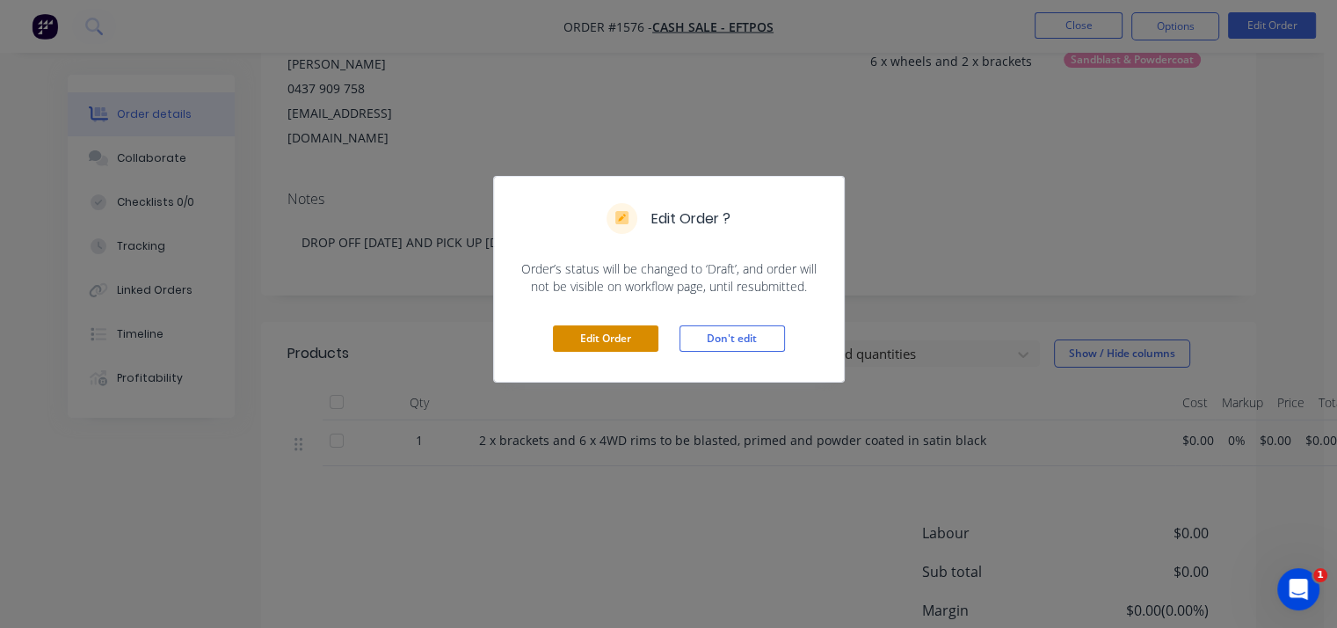
click at [618, 331] on button "Edit Order" at bounding box center [605, 338] width 105 height 26
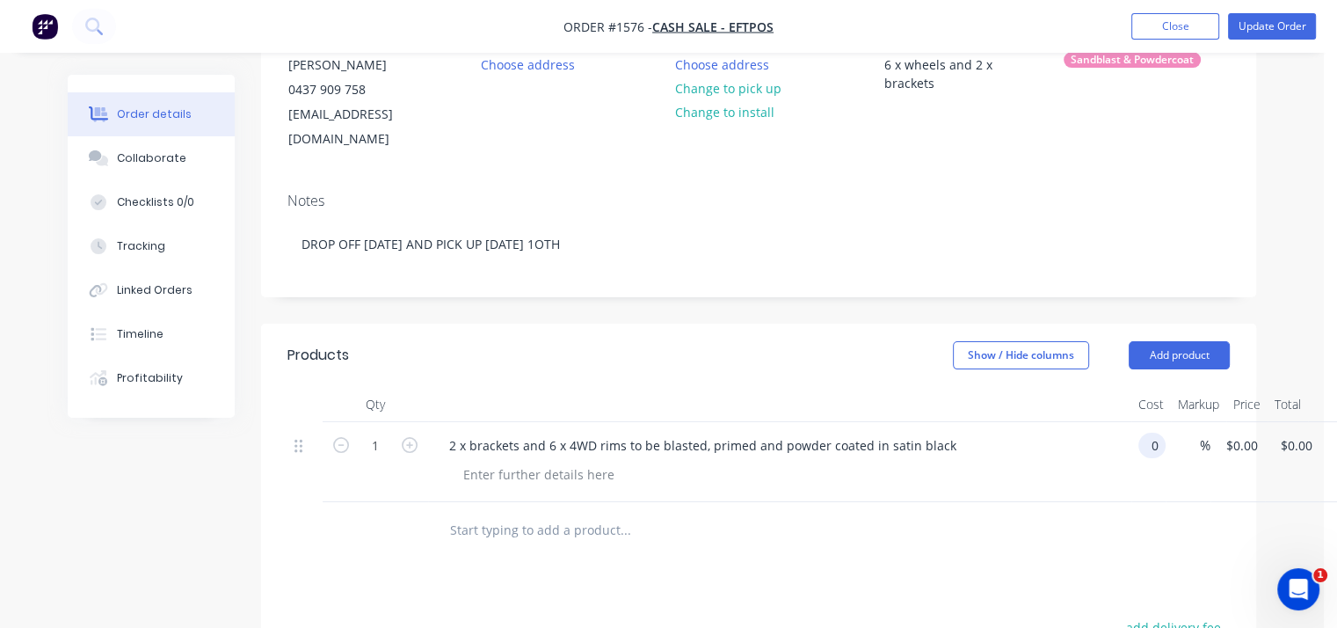
click at [1167, 427] on div "1 2 x brackets and 6 x 4WD rims to be blasted, primed and powder coated in sati…" at bounding box center [758, 462] width 942 height 80
type input "$250.00"
click at [411, 437] on icon "button" at bounding box center [410, 445] width 16 height 16
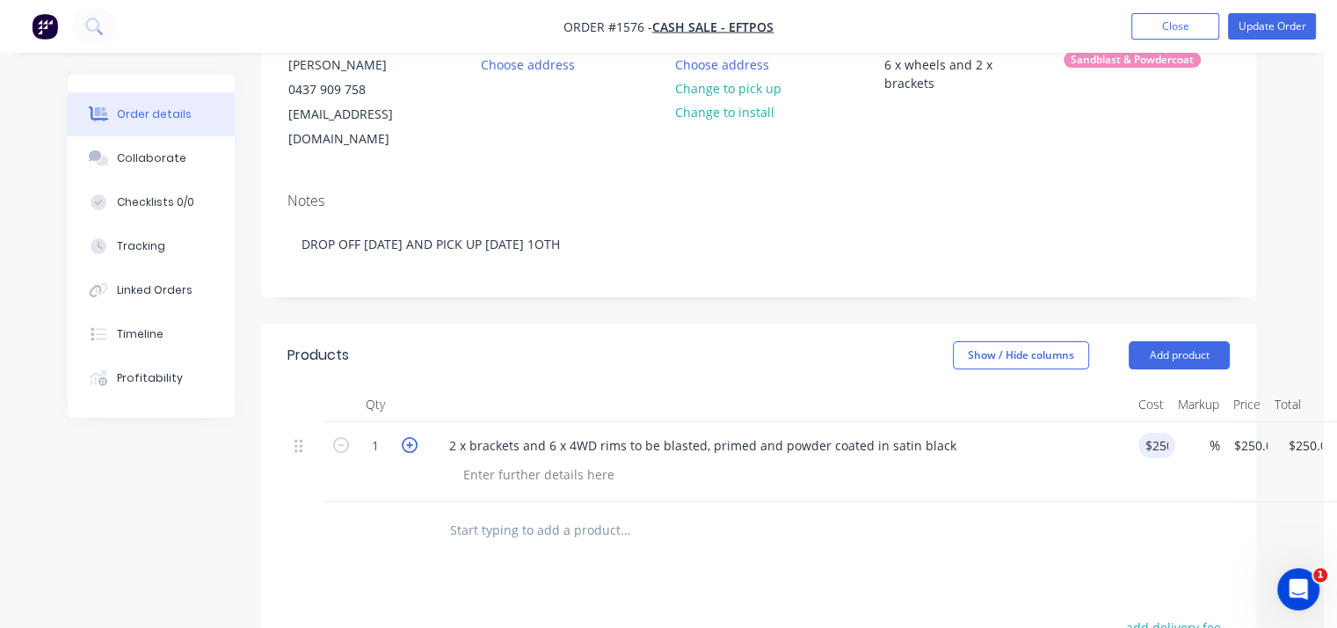
type input "2"
type input "$500.00"
click at [411, 437] on icon "button" at bounding box center [410, 445] width 16 height 16
type input "3"
type input "$750.00"
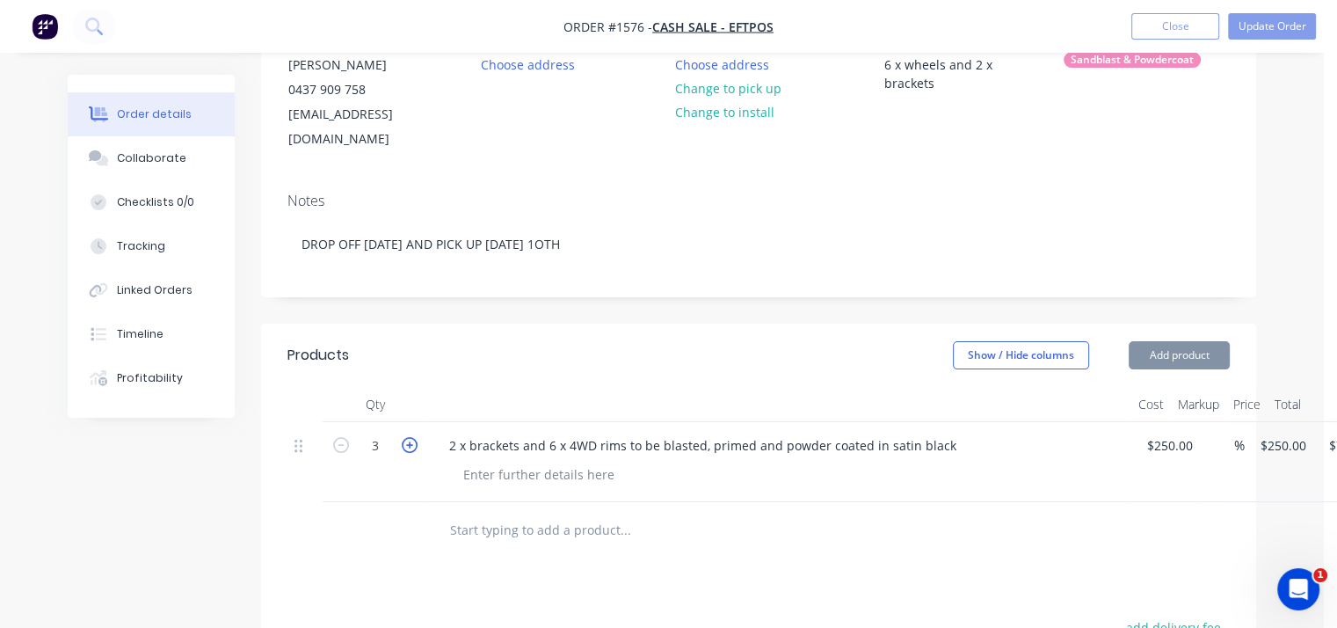
click at [411, 437] on icon "button" at bounding box center [410, 445] width 16 height 16
type input "4"
type input "$1,000.00"
click at [411, 437] on icon "button" at bounding box center [410, 445] width 16 height 16
type input "5"
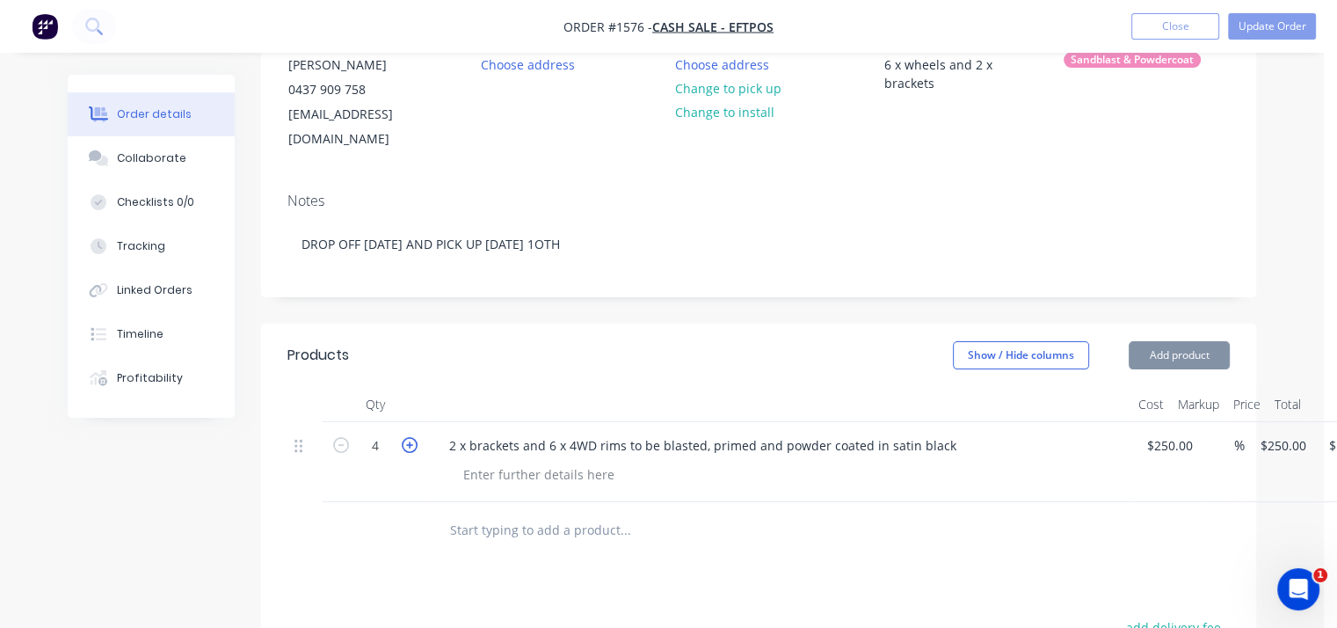
type input "$1,250.00"
click at [409, 437] on icon "button" at bounding box center [410, 445] width 16 height 16
type input "6"
type input "$1,500.00"
click at [1218, 252] on div "Notes DROP OFF [DATE] AND PICK UP [DATE] 1OTH" at bounding box center [758, 237] width 995 height 118
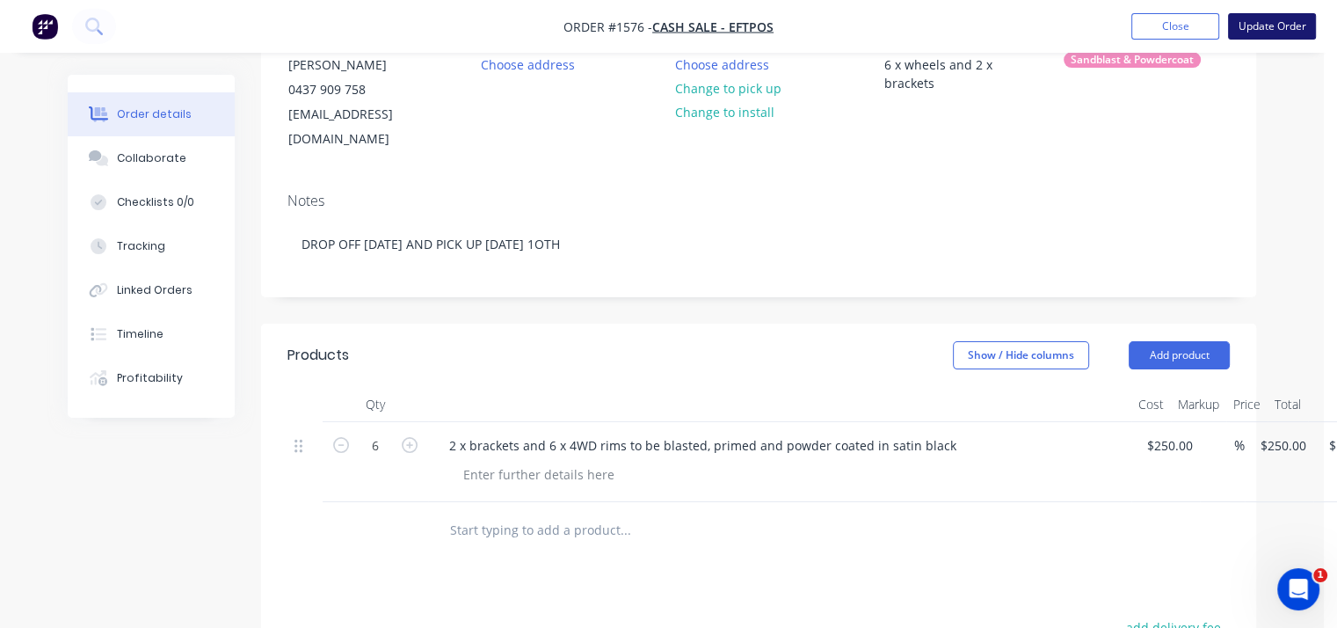
click at [1273, 25] on button "Update Order" at bounding box center [1272, 26] width 88 height 26
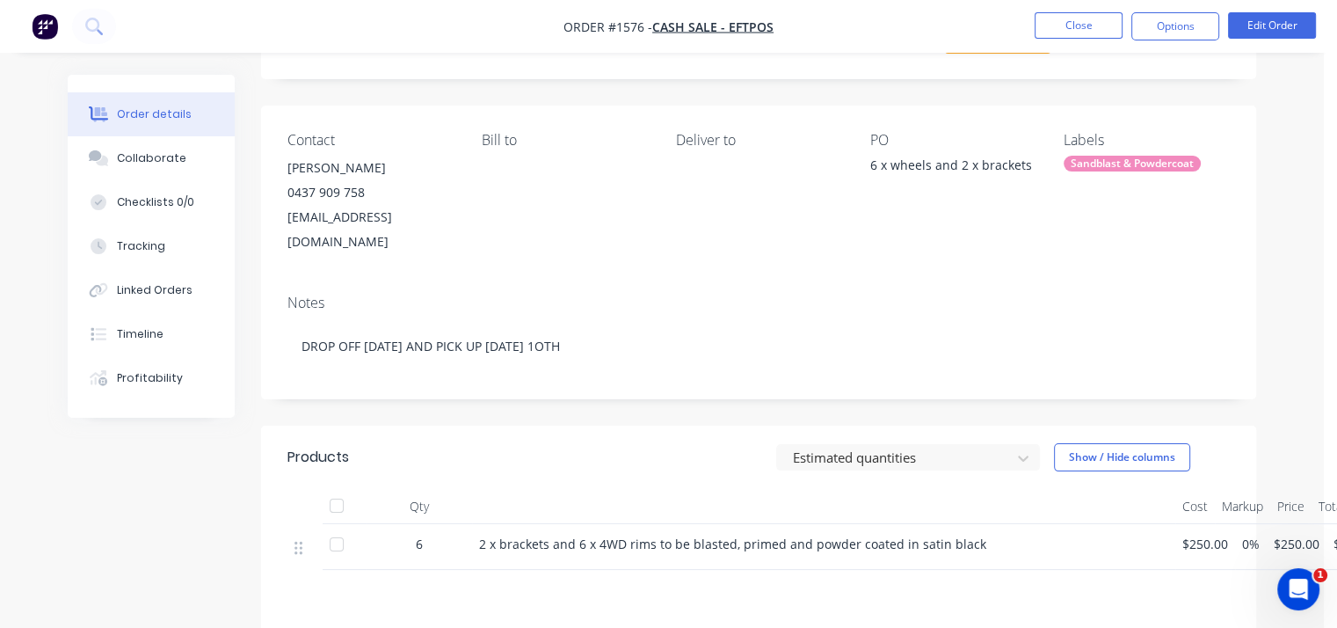
scroll to position [0, 0]
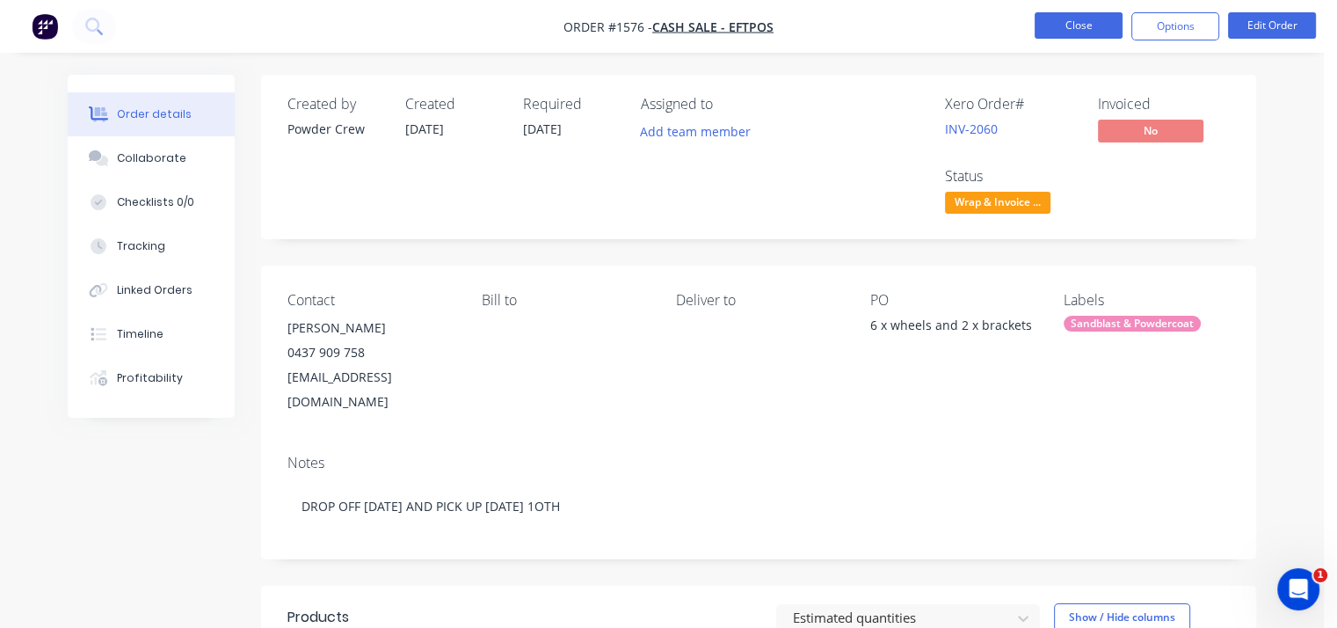
click at [1052, 33] on button "Close" at bounding box center [1079, 25] width 88 height 26
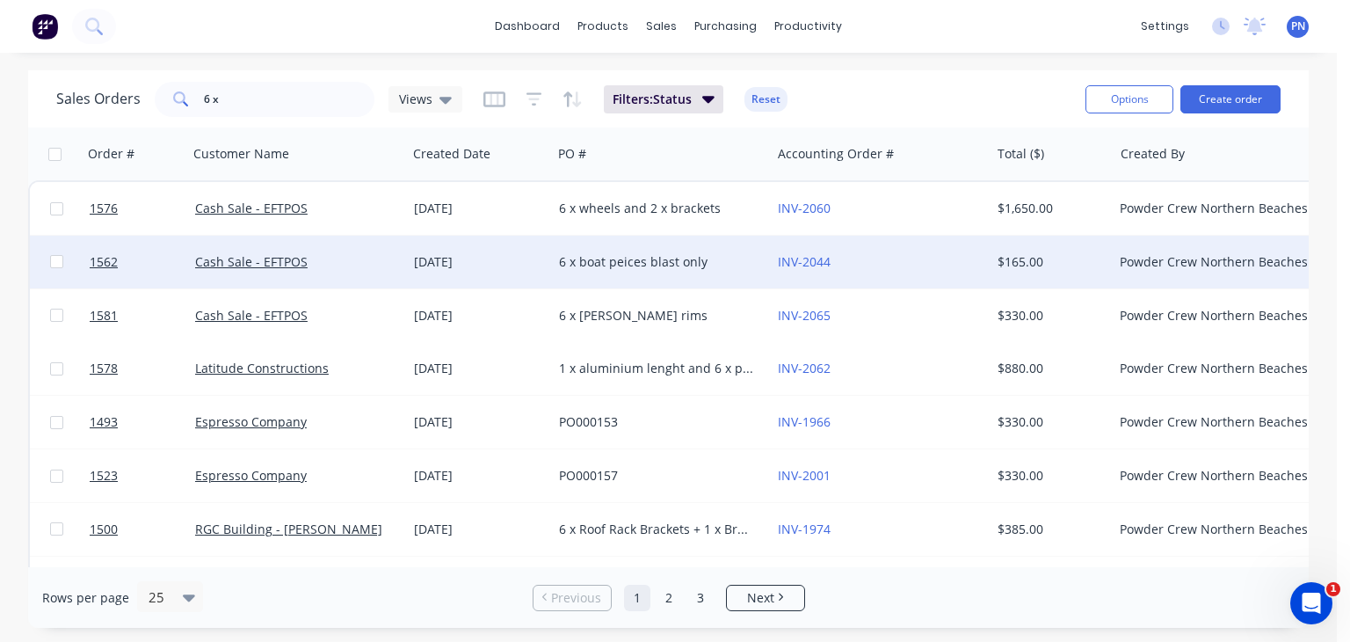
click at [687, 253] on div "6 x boat peices blast only" at bounding box center [656, 262] width 195 height 18
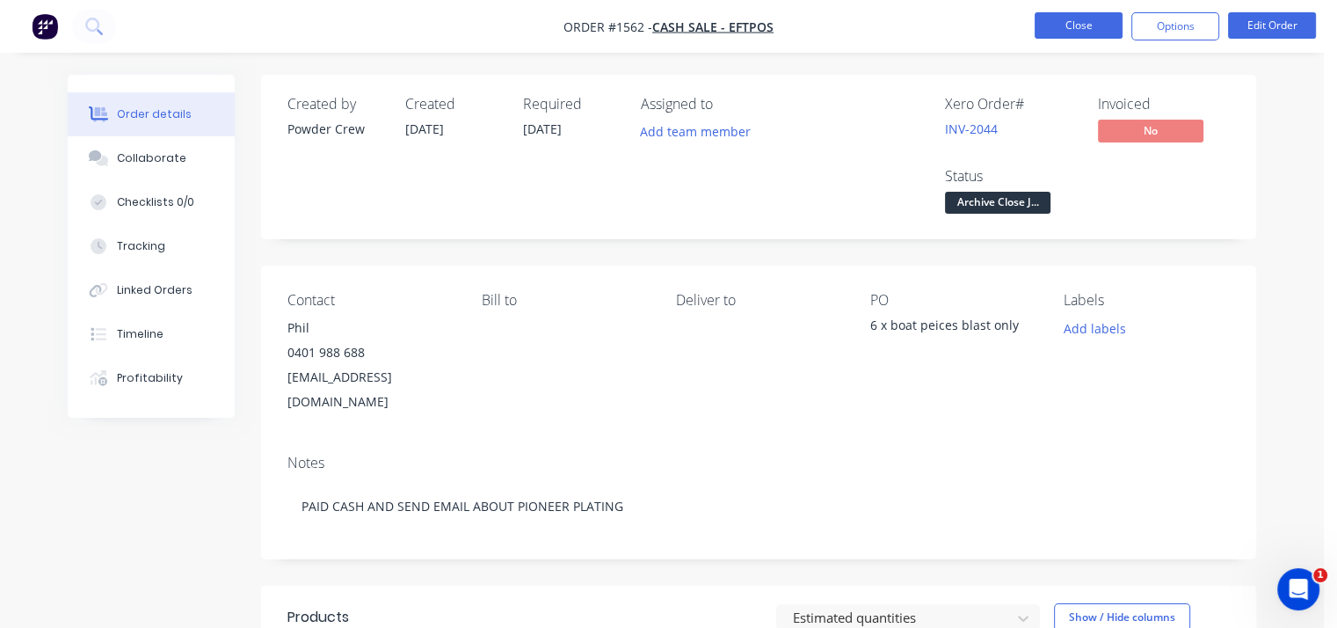
click at [1101, 18] on button "Close" at bounding box center [1079, 25] width 88 height 26
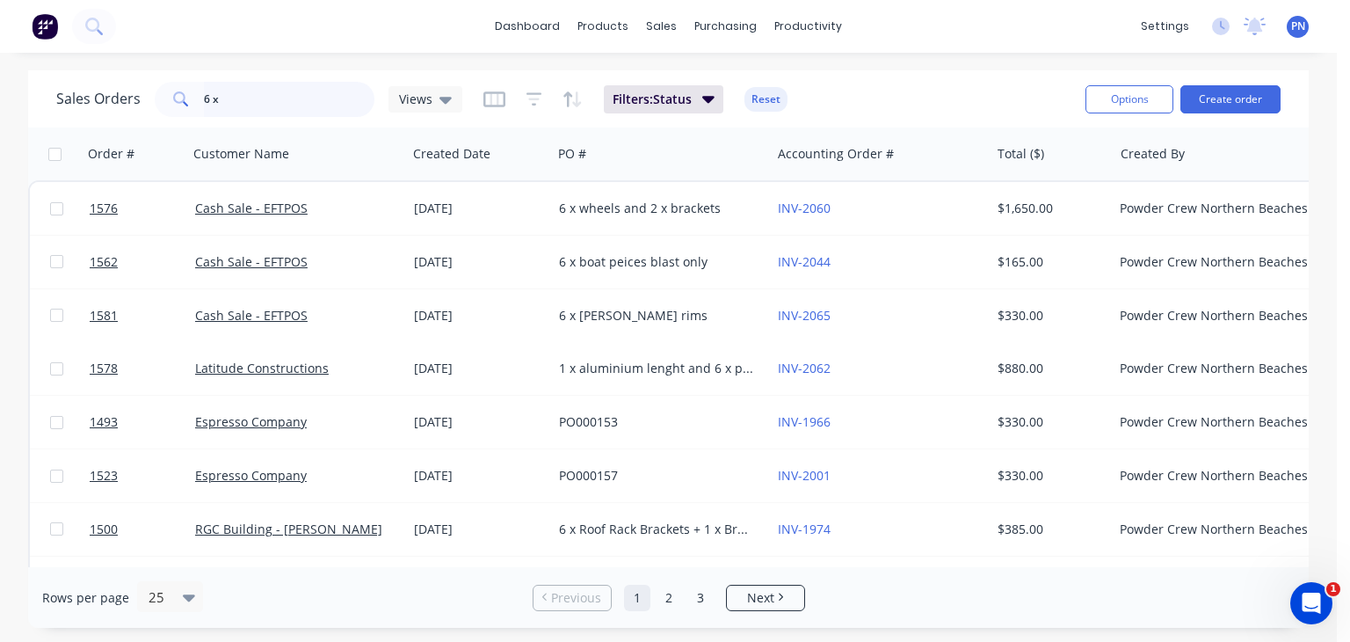
click at [267, 92] on input "6 x" at bounding box center [289, 99] width 171 height 35
type input "6"
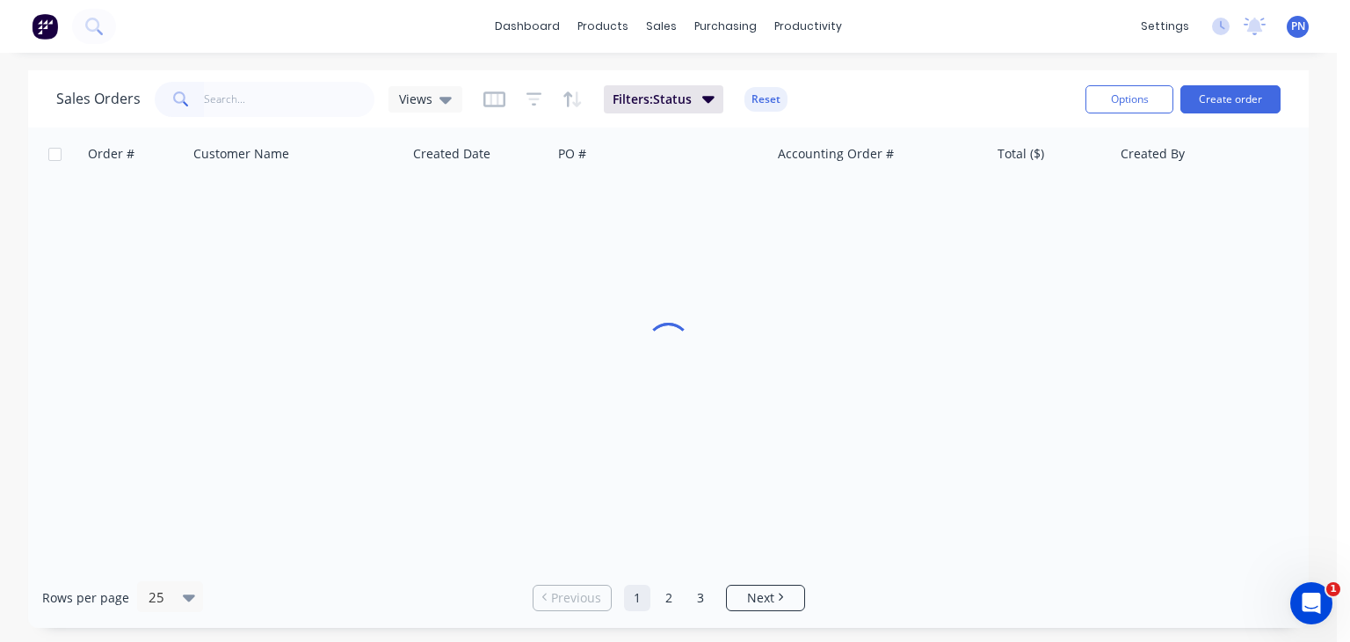
click at [259, 47] on div "dashboard products sales purchasing productivity dashboard products Product Cat…" at bounding box center [668, 26] width 1337 height 53
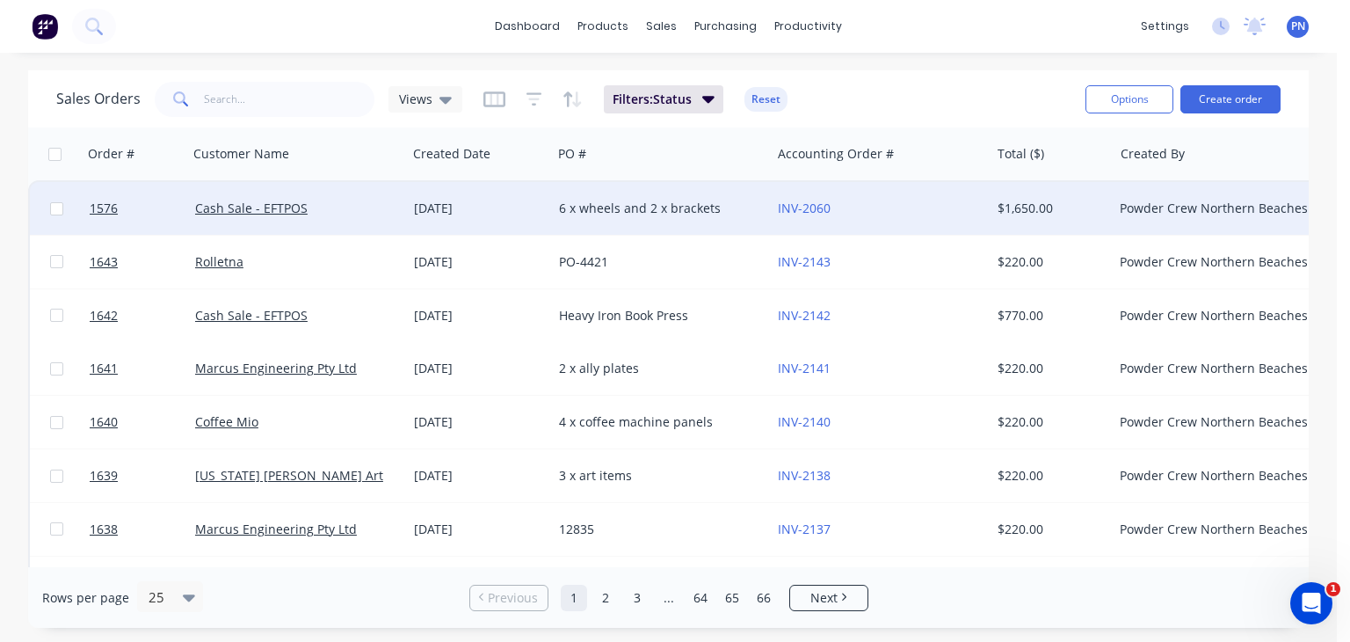
click at [616, 205] on div "6 x wheels and 2 x brackets" at bounding box center [656, 209] width 195 height 18
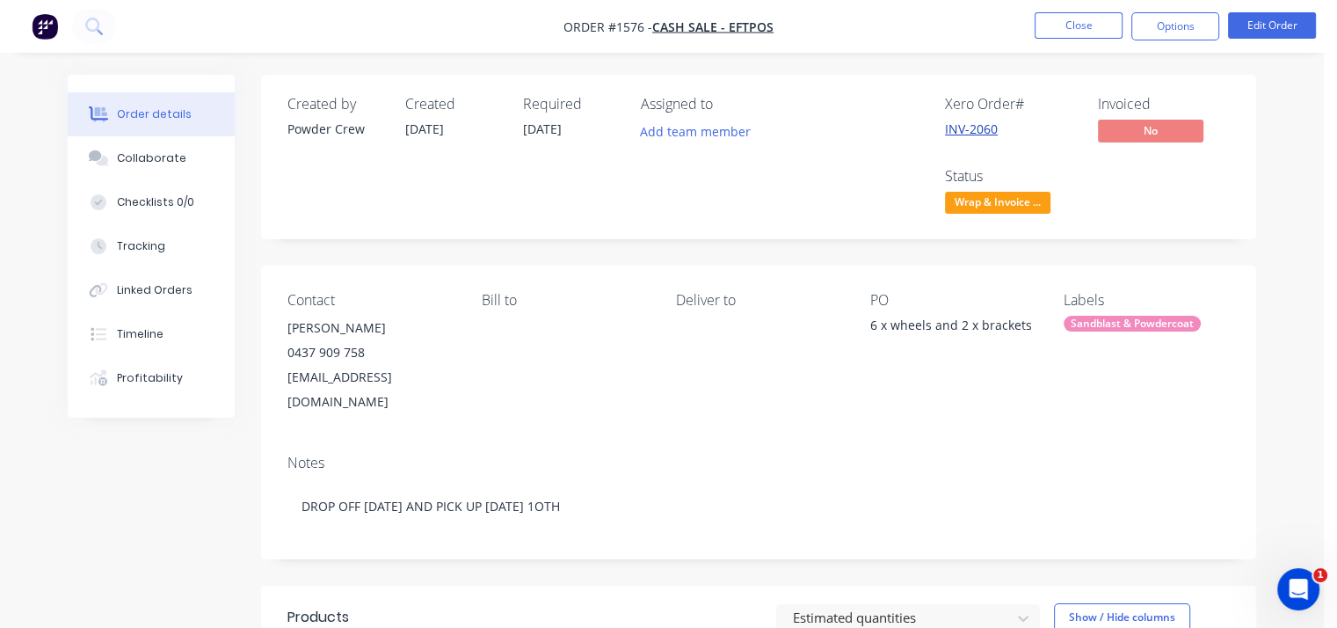
click at [968, 122] on link "INV-2060" at bounding box center [971, 128] width 53 height 17
click at [1062, 25] on button "Close" at bounding box center [1079, 25] width 88 height 26
